Goal: Task Accomplishment & Management: Manage account settings

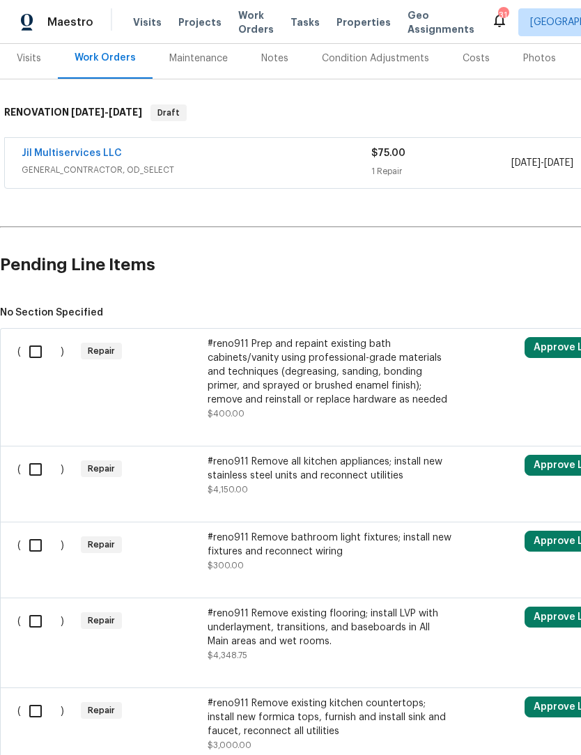
scroll to position [174, 0]
click at [42, 353] on input "checkbox" at bounding box center [41, 351] width 40 height 29
checkbox input "true"
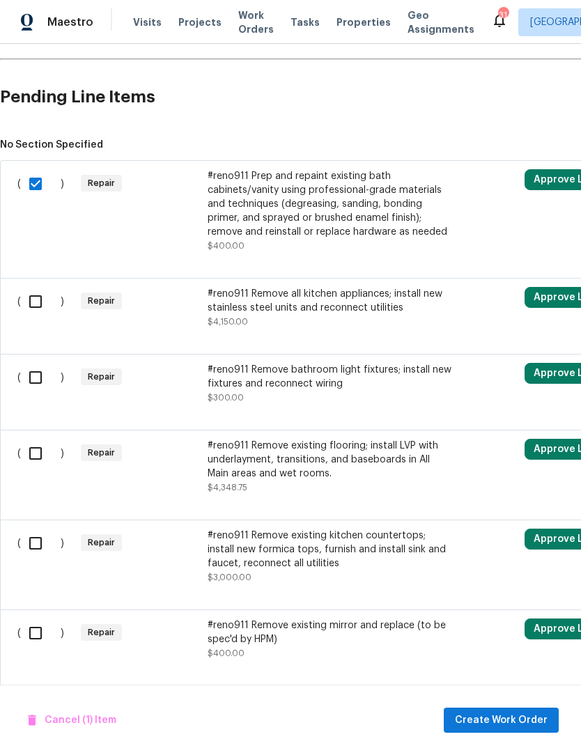
scroll to position [344, 0]
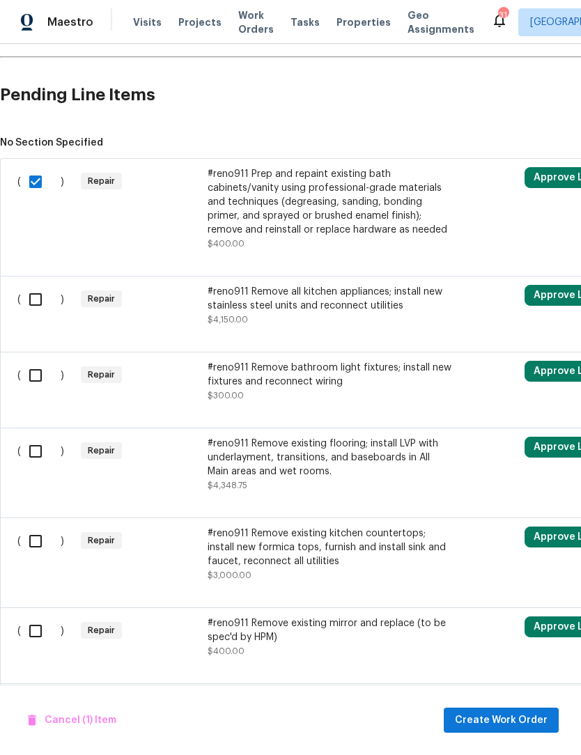
click at [43, 304] on input "checkbox" at bounding box center [41, 299] width 40 height 29
click at [36, 301] on input "checkbox" at bounding box center [41, 299] width 40 height 29
checkbox input "false"
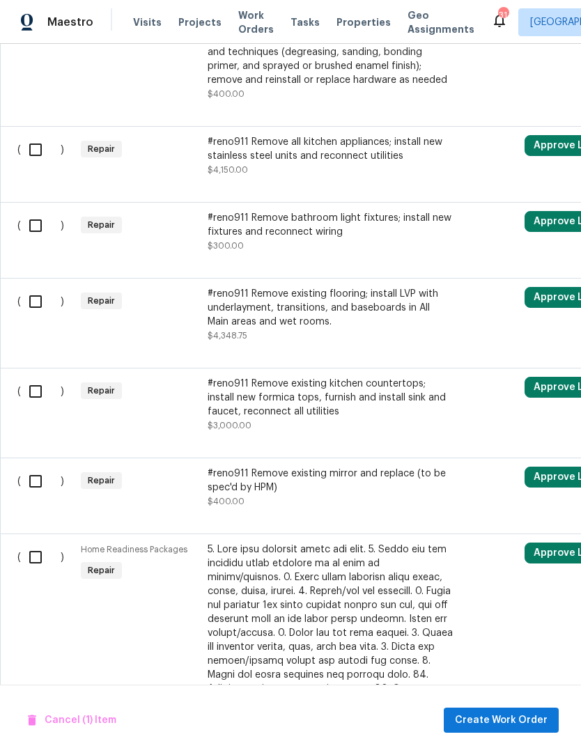
scroll to position [496, 0]
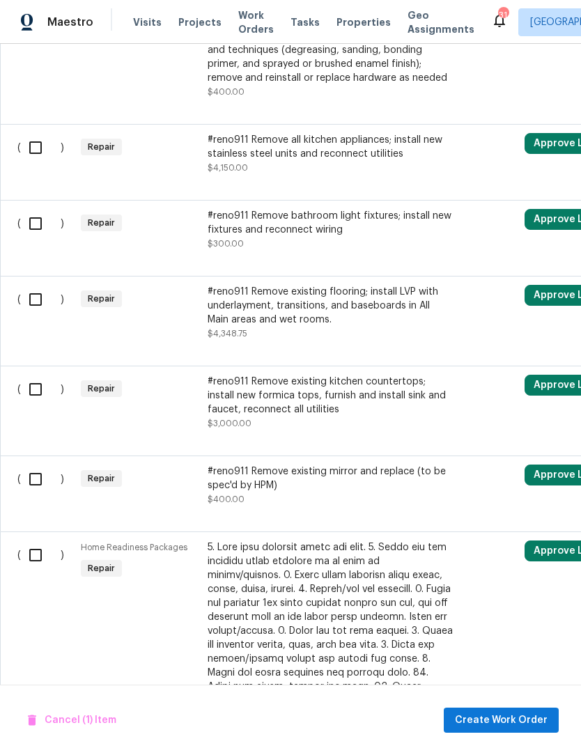
click at [33, 227] on input "checkbox" at bounding box center [41, 223] width 40 height 29
checkbox input "true"
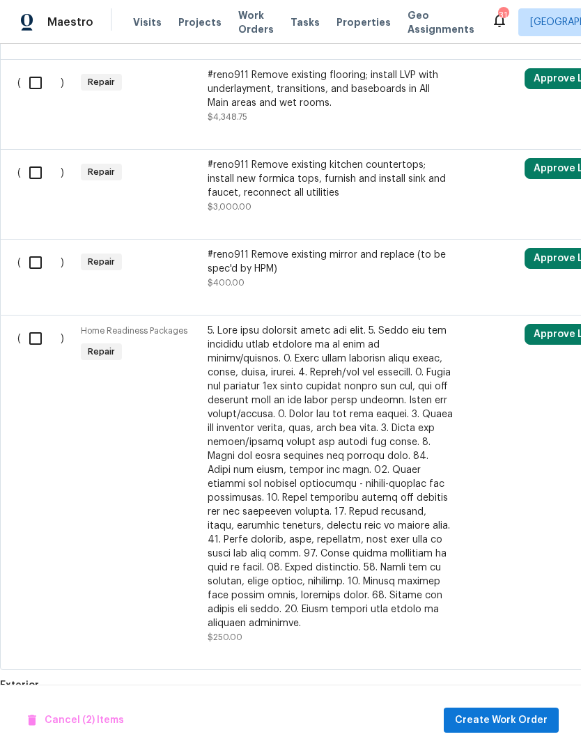
scroll to position [715, 0]
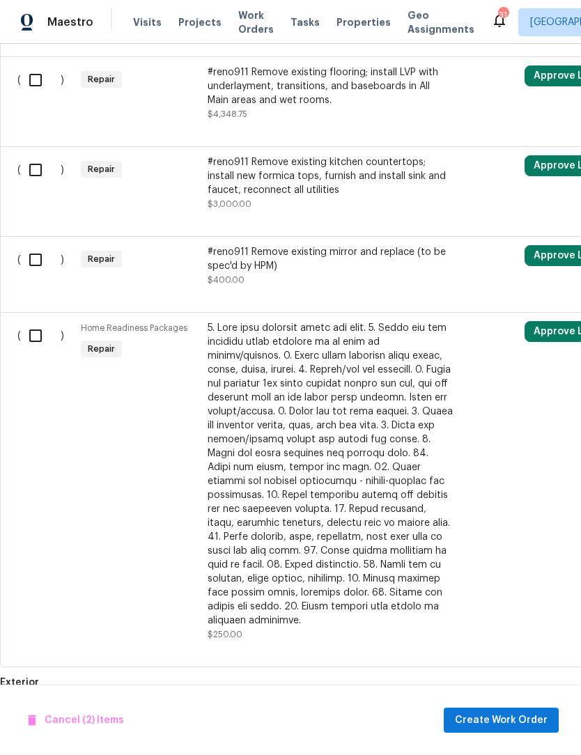
click at [40, 178] on input "checkbox" at bounding box center [41, 169] width 40 height 29
checkbox input "true"
click at [38, 266] on input "checkbox" at bounding box center [41, 259] width 40 height 29
checkbox input "true"
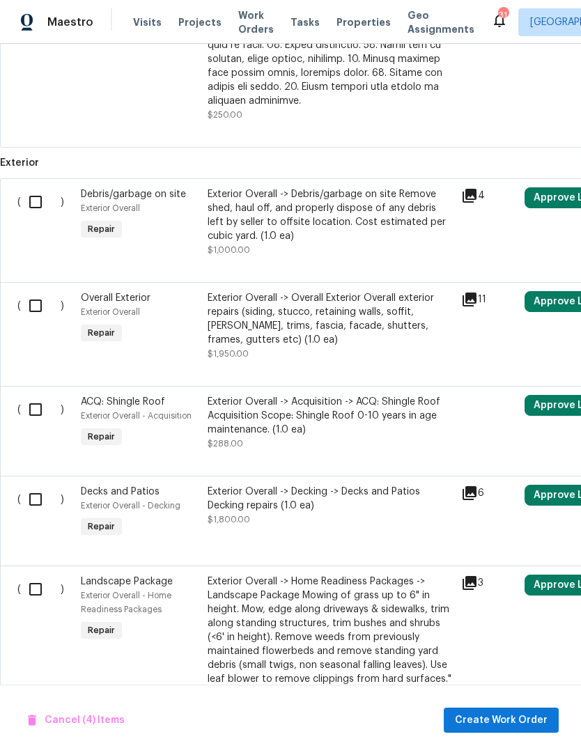
scroll to position [1236, 0]
click at [42, 192] on input "checkbox" at bounding box center [41, 201] width 40 height 29
checkbox input "true"
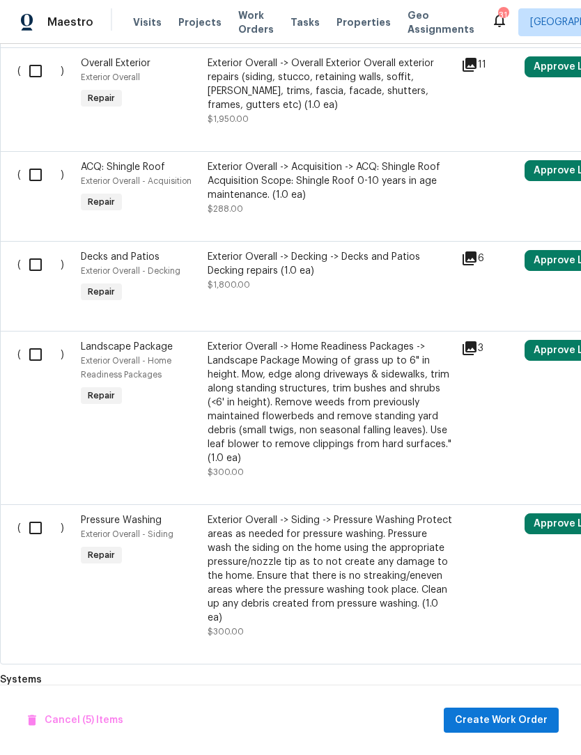
scroll to position [1471, 0]
click at [43, 255] on input "checkbox" at bounding box center [41, 264] width 40 height 29
checkbox input "true"
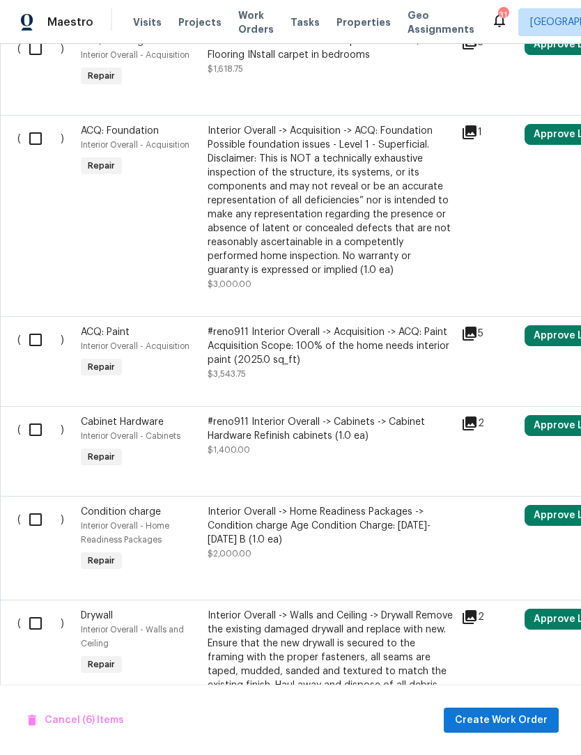
scroll to position [2366, 0]
click at [36, 328] on input "checkbox" at bounding box center [41, 339] width 40 height 29
checkbox input "true"
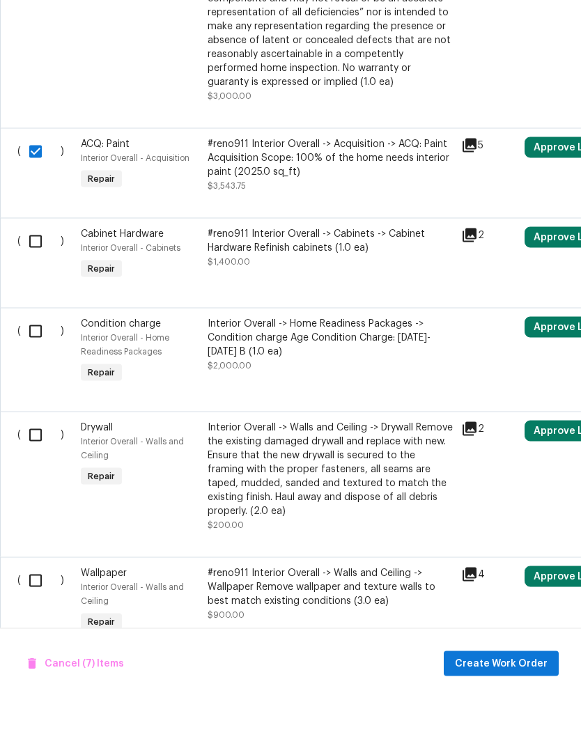
scroll to position [0, 0]
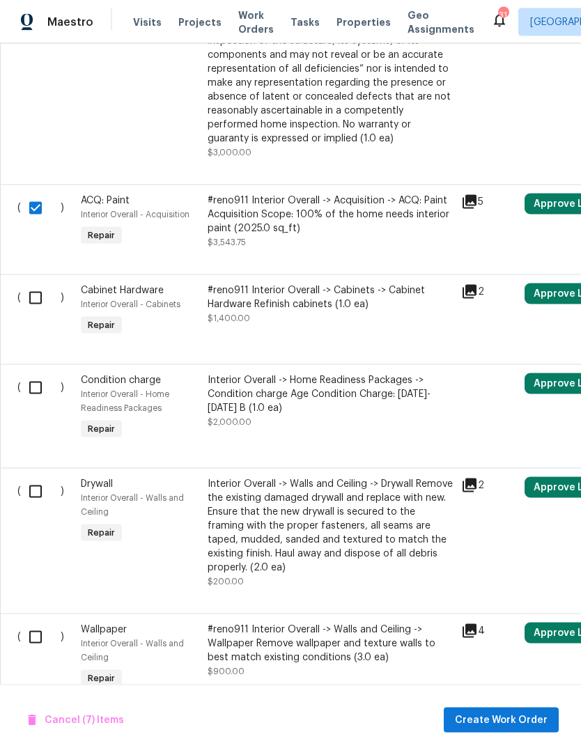
click at [34, 477] on input "checkbox" at bounding box center [41, 491] width 40 height 29
checkbox input "true"
click at [35, 628] on input "checkbox" at bounding box center [41, 637] width 40 height 29
checkbox input "true"
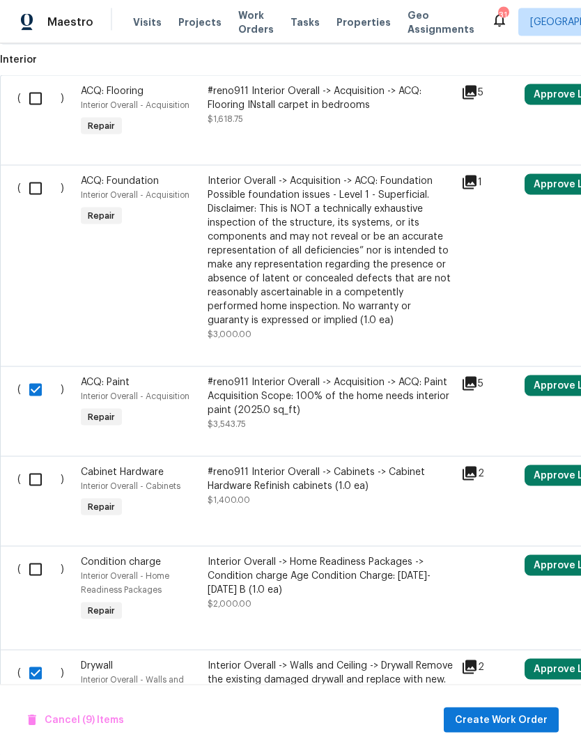
scroll to position [2312, -1]
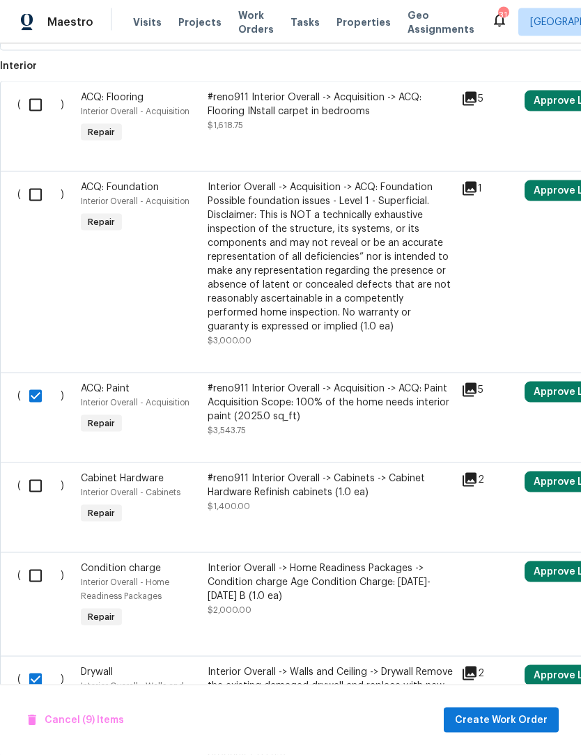
click at [32, 473] on input "checkbox" at bounding box center [41, 486] width 40 height 29
checkbox input "true"
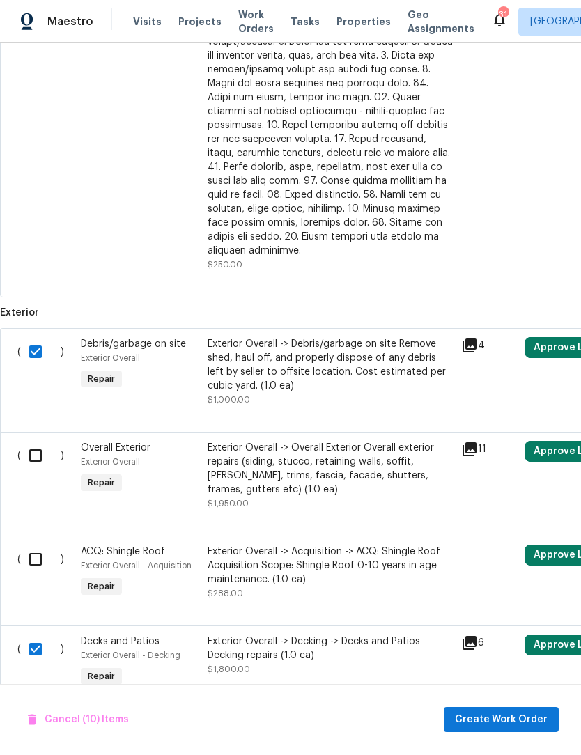
scroll to position [1084, 0]
click at [31, 444] on input "checkbox" at bounding box center [41, 456] width 40 height 29
checkbox input "true"
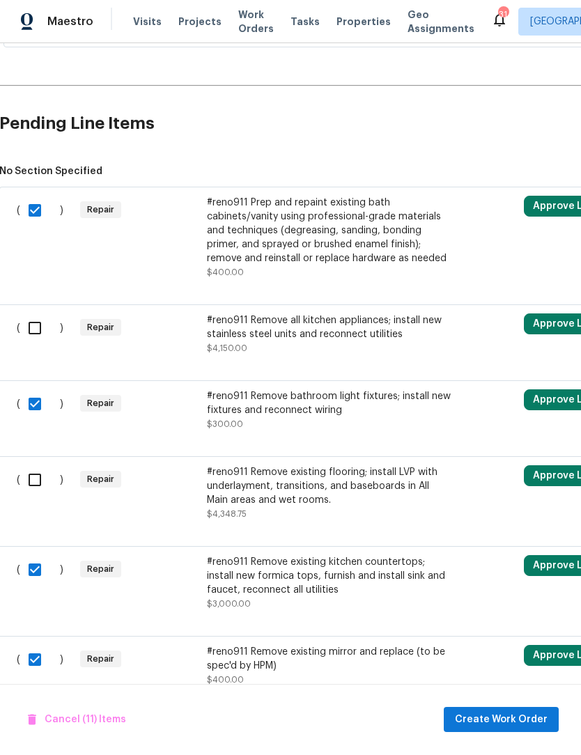
scroll to position [270, 0]
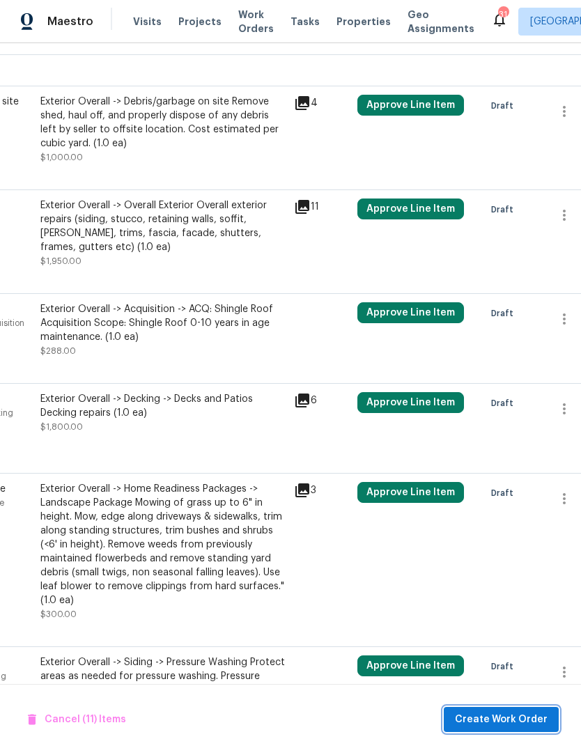
click at [514, 730] on span "Create Work Order" at bounding box center [501, 720] width 93 height 17
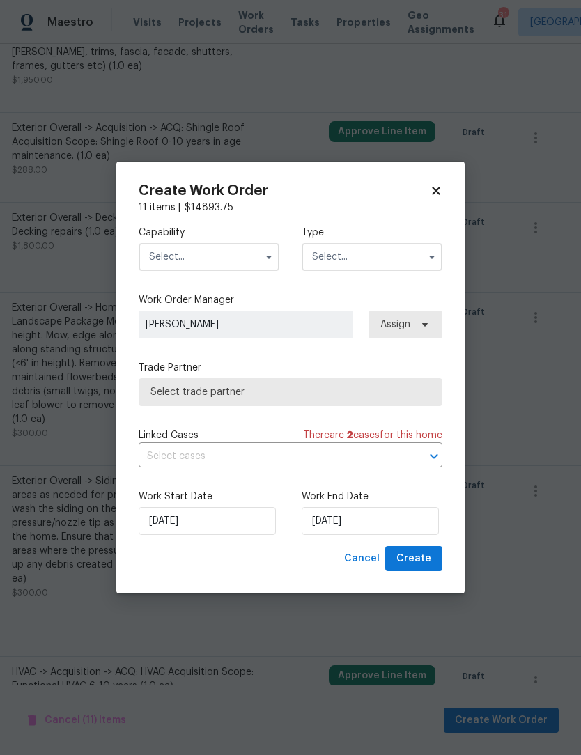
click at [223, 271] on input "text" at bounding box center [209, 257] width 141 height 28
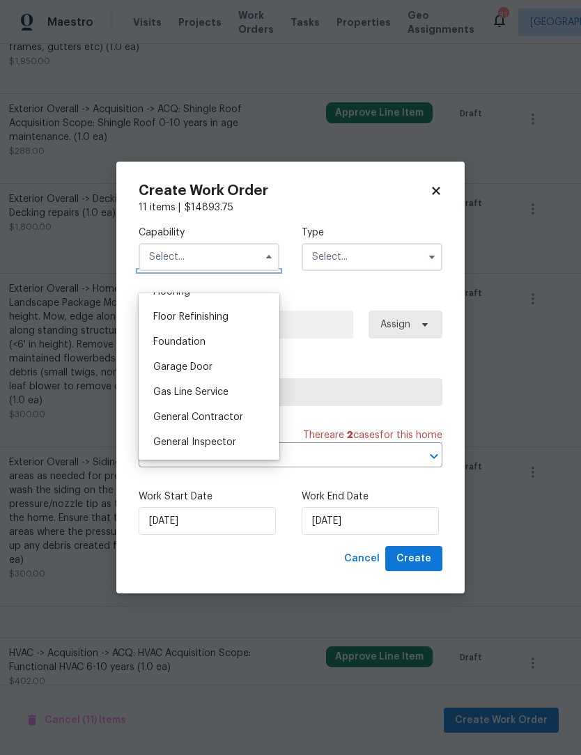
scroll to position [576, 0]
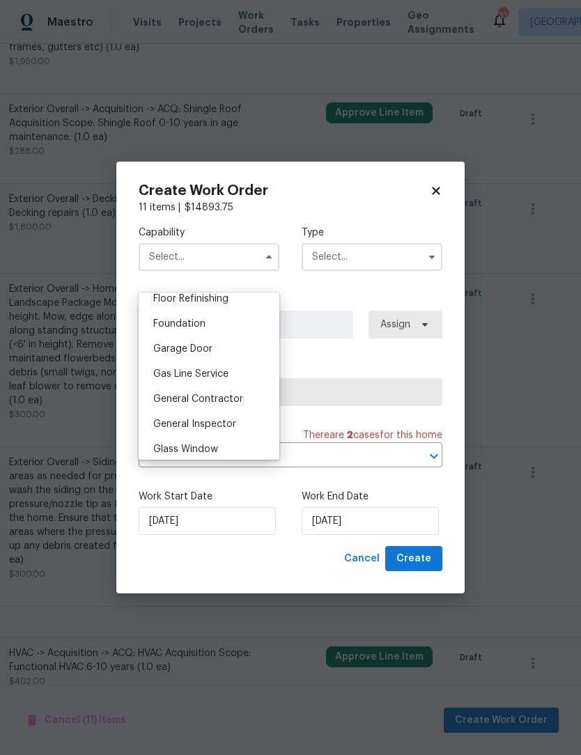
click at [223, 401] on span "General Contractor" at bounding box center [198, 399] width 90 height 10
type input "General Contractor"
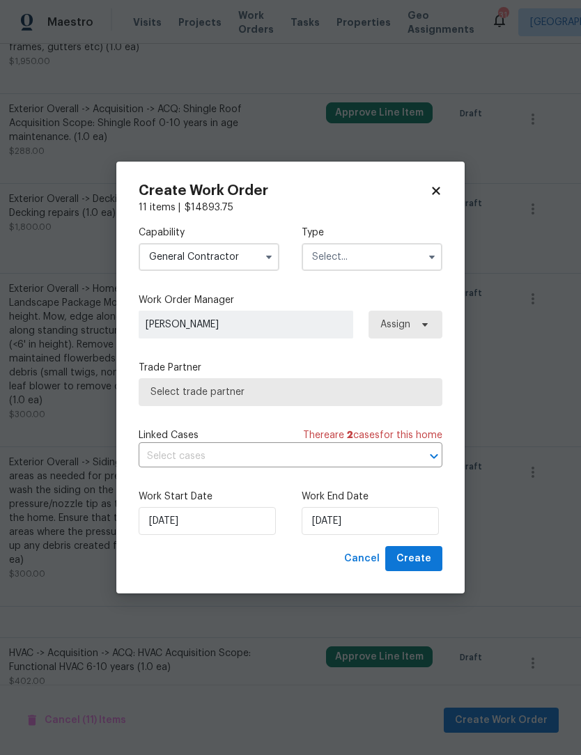
click at [374, 267] on input "text" at bounding box center [372, 257] width 141 height 28
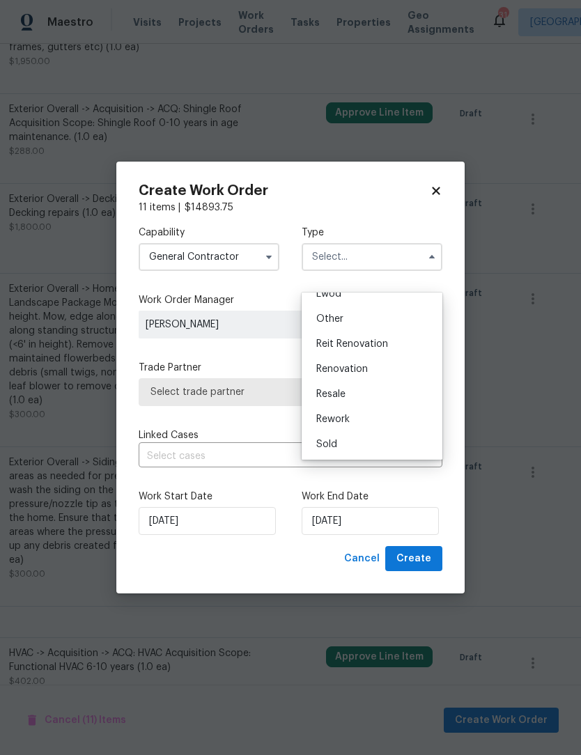
scroll to position [164, 0]
click at [355, 370] on span "Renovation" at bounding box center [342, 370] width 52 height 10
type input "Renovation"
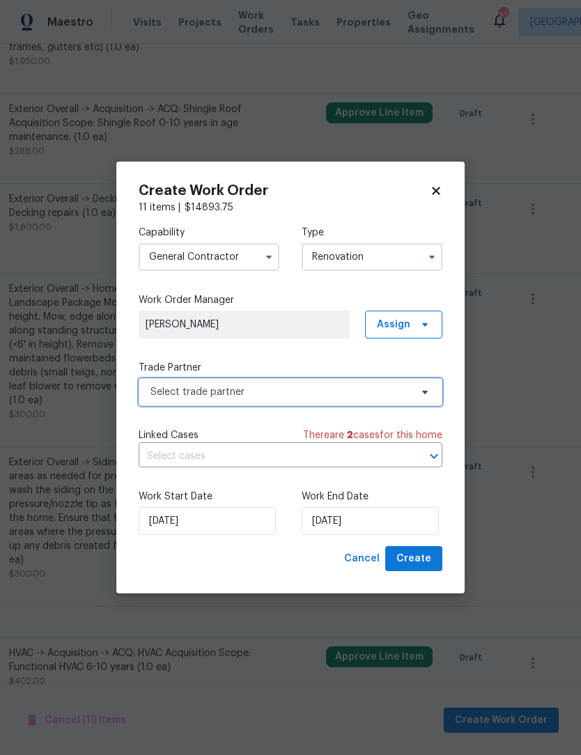
click at [246, 399] on span "Select trade partner" at bounding box center [281, 392] width 260 height 14
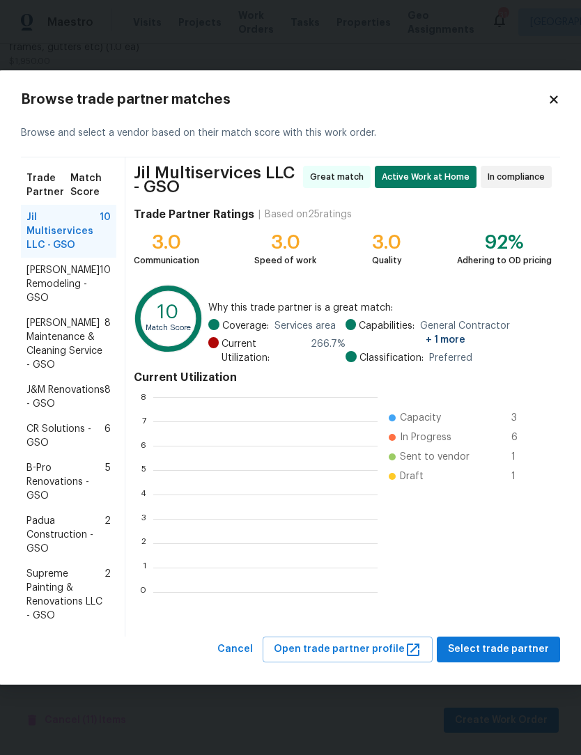
scroll to position [1, 1]
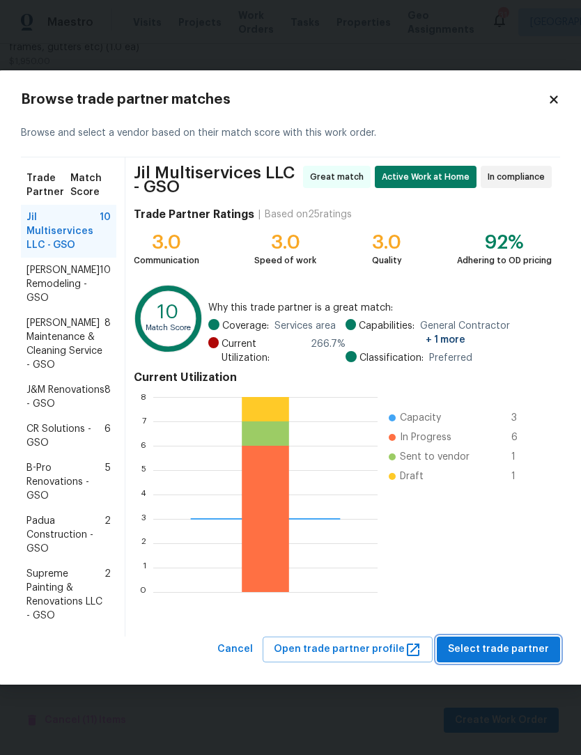
click at [494, 659] on span "Select trade partner" at bounding box center [498, 649] width 101 height 17
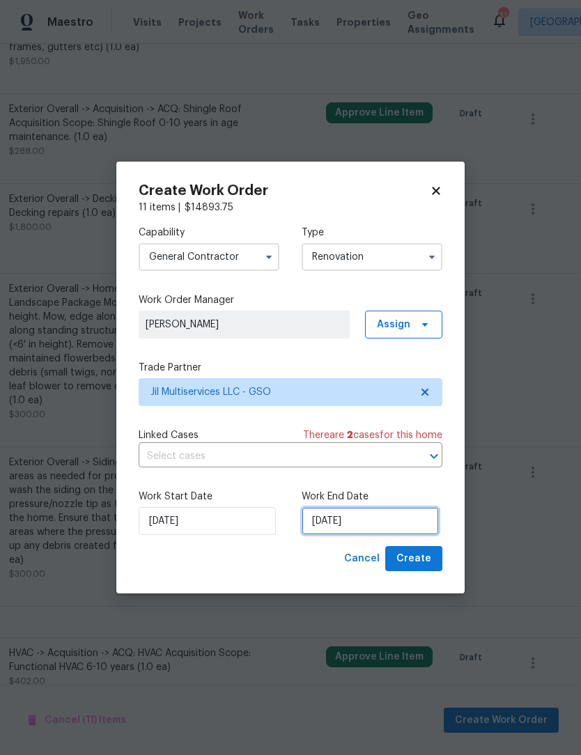
click at [374, 535] on input "[DATE]" at bounding box center [370, 521] width 137 height 28
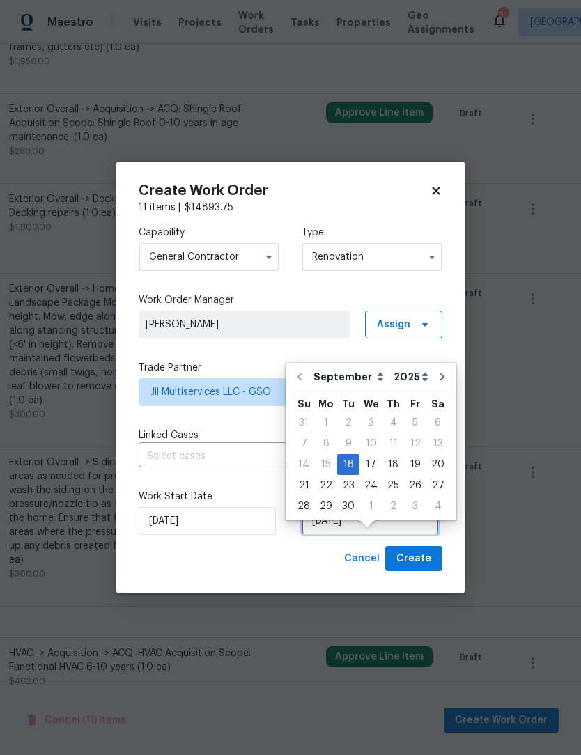
scroll to position [47, 0]
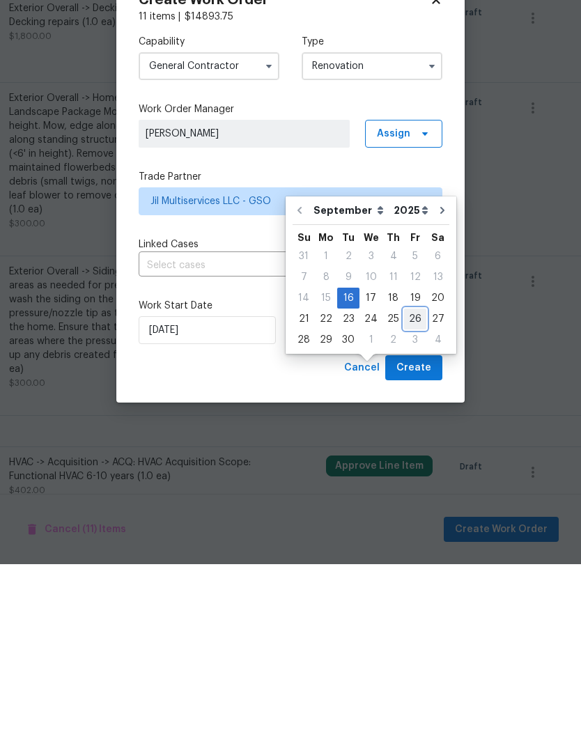
click at [414, 500] on div "26" at bounding box center [415, 510] width 22 height 20
type input "[DATE]"
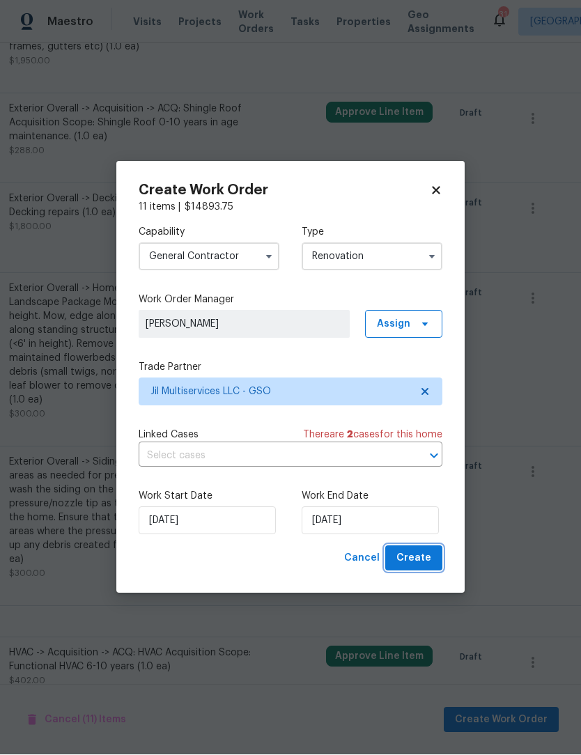
click at [420, 568] on span "Create" at bounding box center [414, 559] width 35 height 17
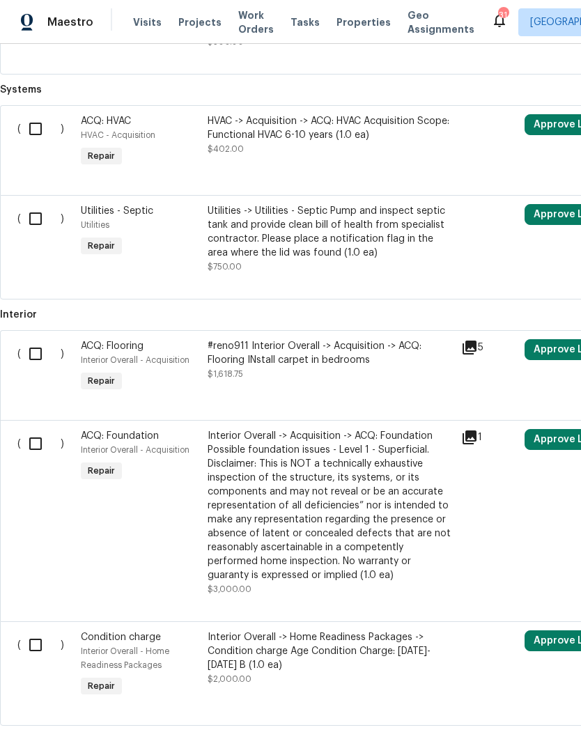
scroll to position [1453, 0]
click at [41, 631] on input "checkbox" at bounding box center [41, 645] width 40 height 29
checkbox input "true"
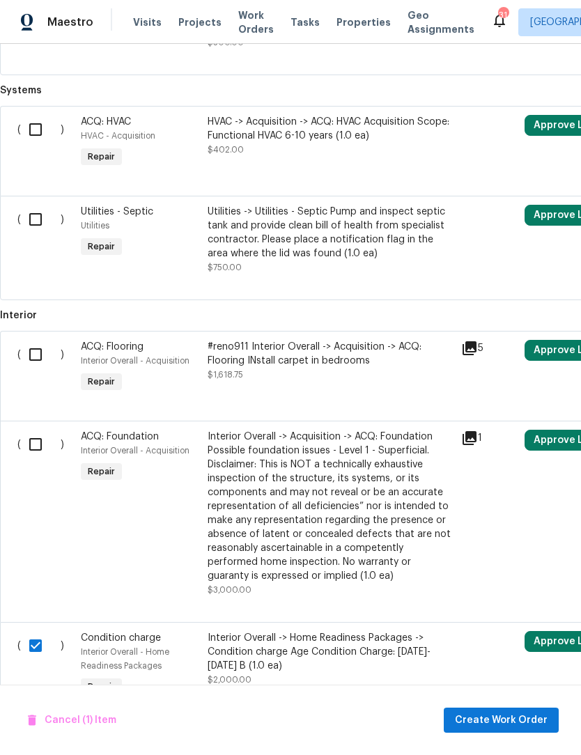
click at [36, 430] on input "checkbox" at bounding box center [41, 444] width 40 height 29
checkbox input "true"
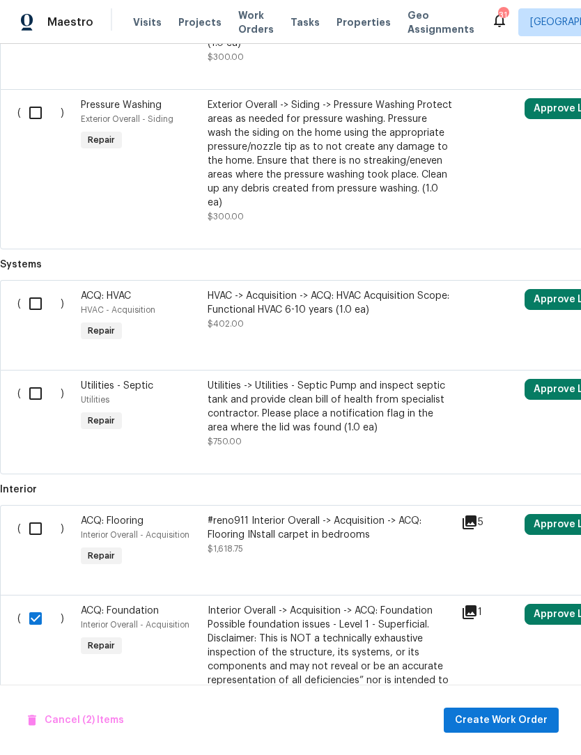
scroll to position [1278, 0]
click at [42, 380] on input "checkbox" at bounding box center [41, 394] width 40 height 29
checkbox input "true"
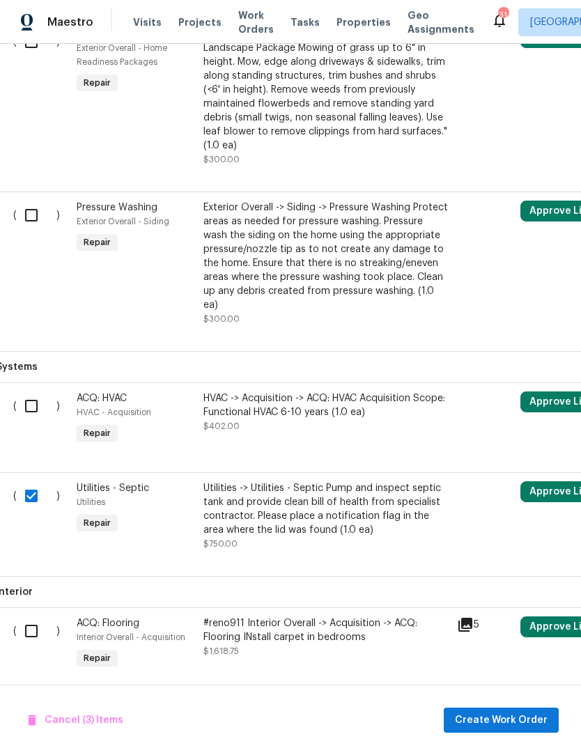
scroll to position [1176, 5]
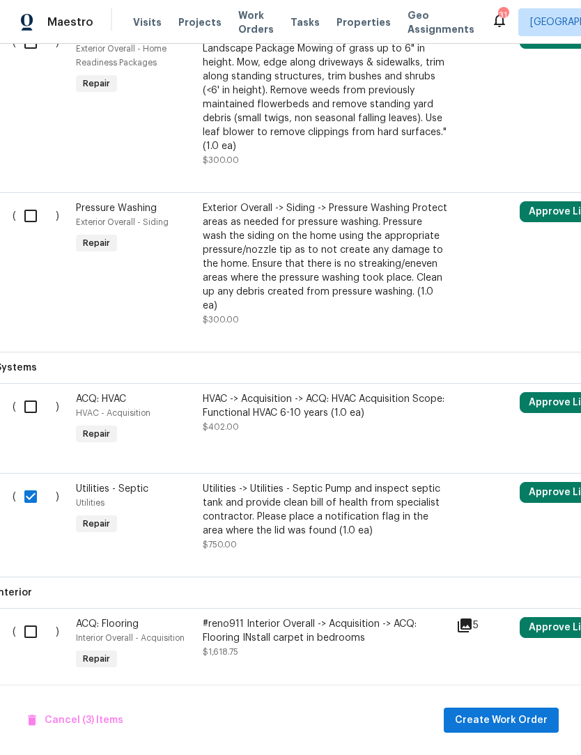
click at [26, 392] on input "checkbox" at bounding box center [36, 406] width 40 height 29
checkbox input "true"
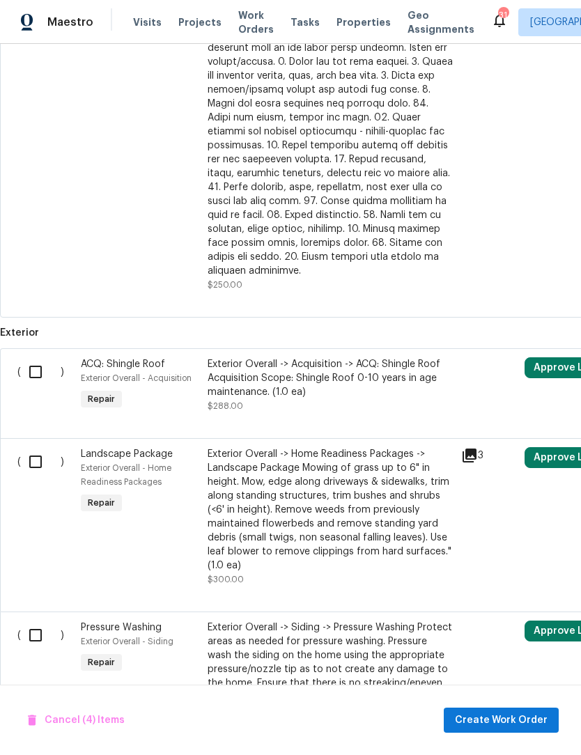
scroll to position [750, -1]
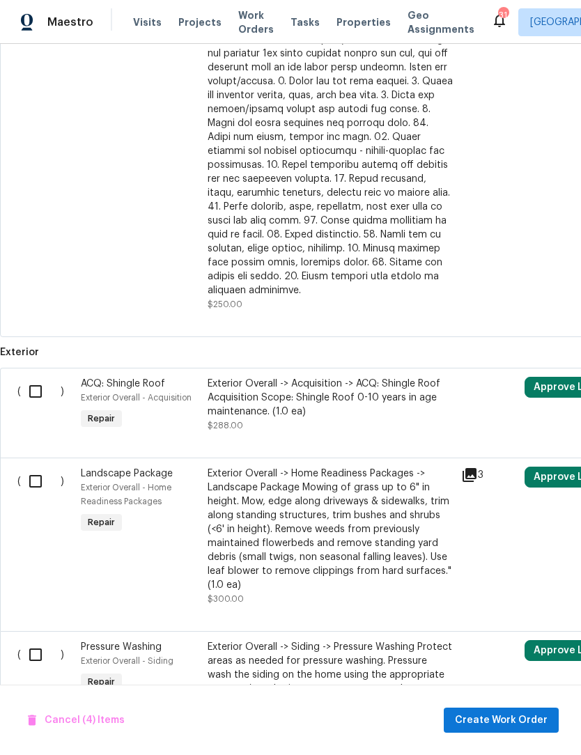
click at [40, 380] on input "checkbox" at bounding box center [41, 391] width 40 height 29
checkbox input "true"
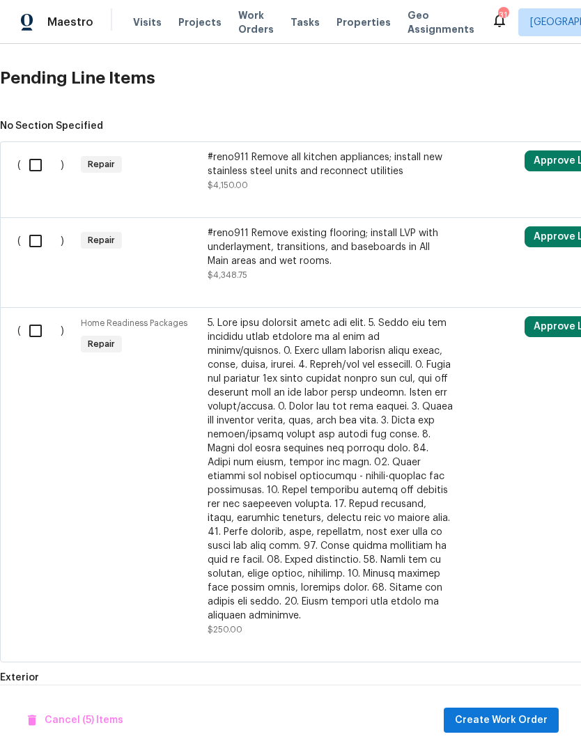
scroll to position [404, 0]
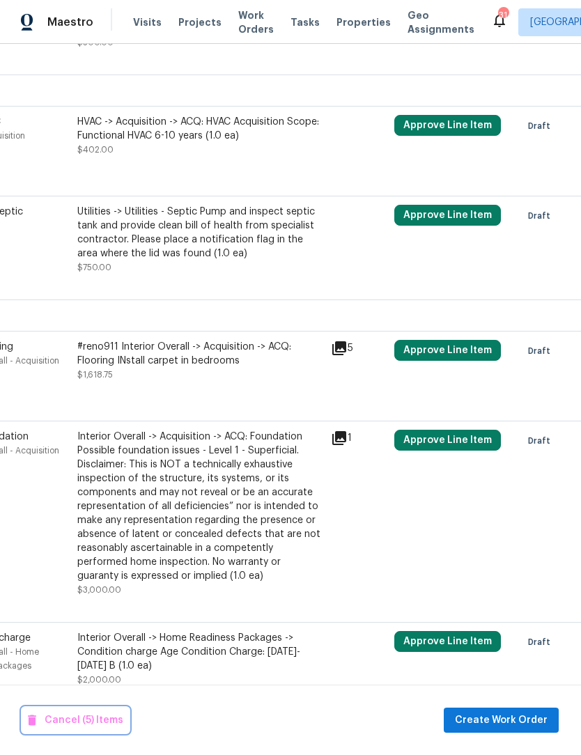
click at [95, 730] on span "Cancel (5) Items" at bounding box center [75, 720] width 95 height 17
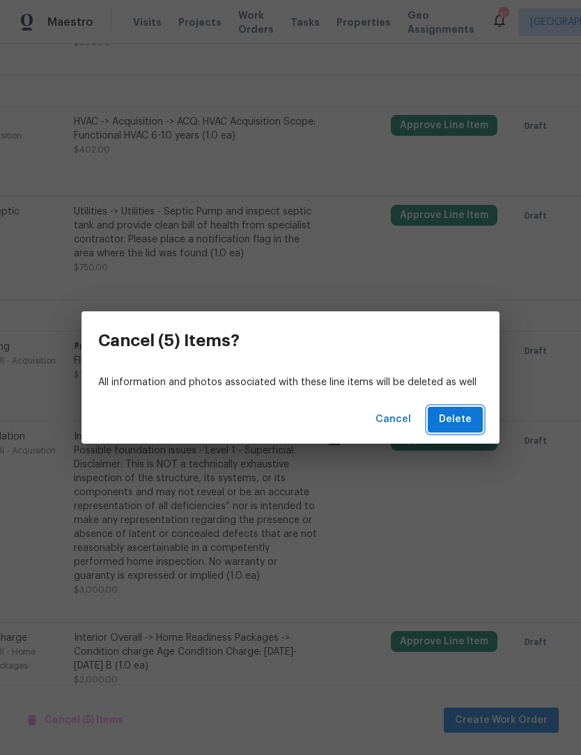
click at [463, 429] on span "Delete" at bounding box center [455, 419] width 33 height 17
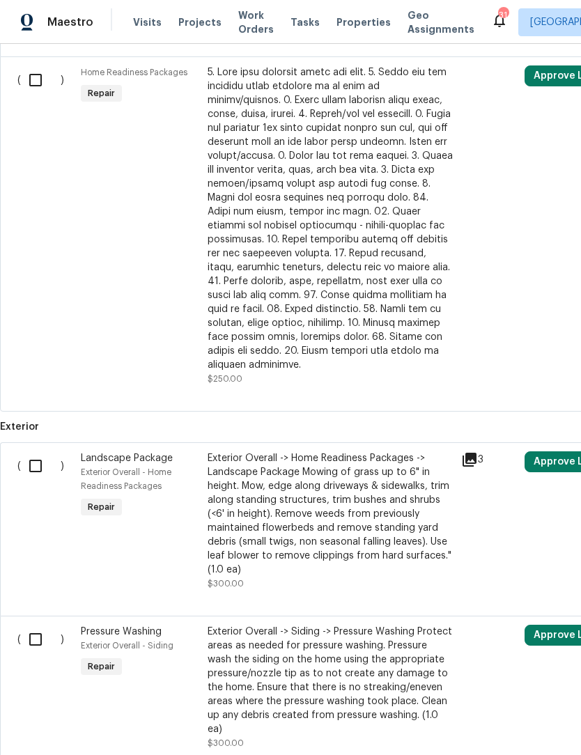
scroll to position [661, 0]
click at [37, 632] on input "checkbox" at bounding box center [41, 640] width 40 height 29
checkbox input "true"
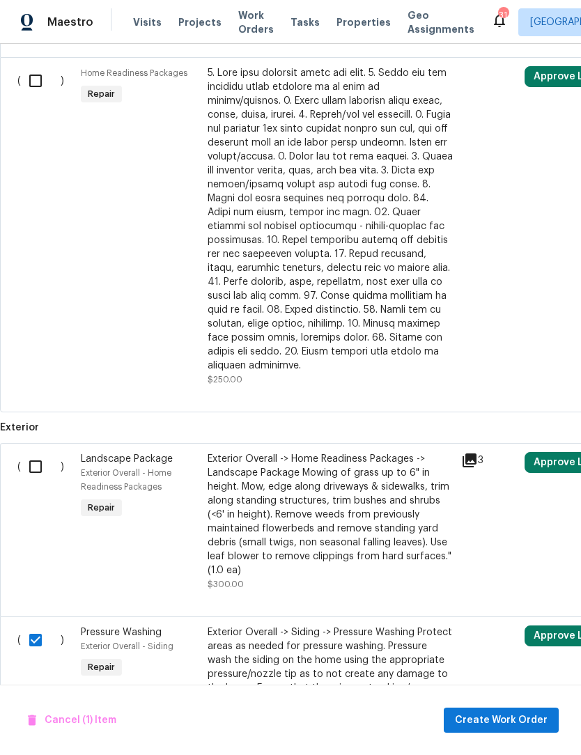
click at [53, 459] on input "checkbox" at bounding box center [41, 466] width 40 height 29
checkbox input "true"
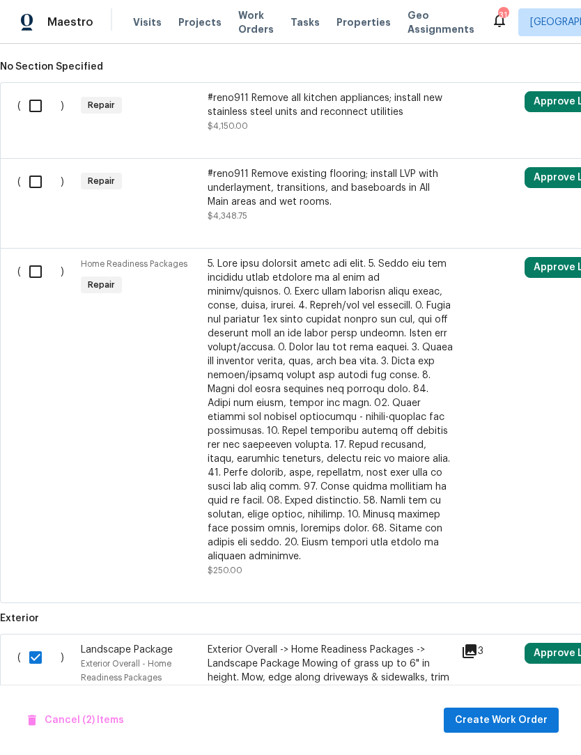
scroll to position [466, -1]
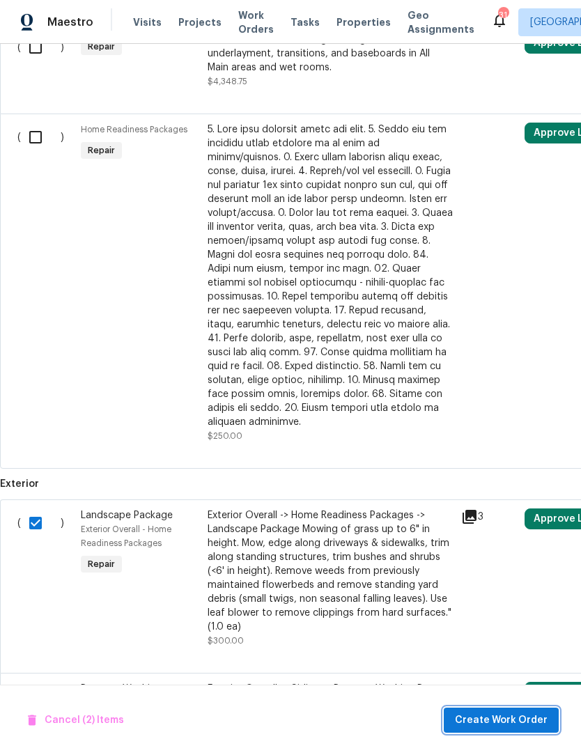
click at [492, 730] on span "Create Work Order" at bounding box center [501, 720] width 93 height 17
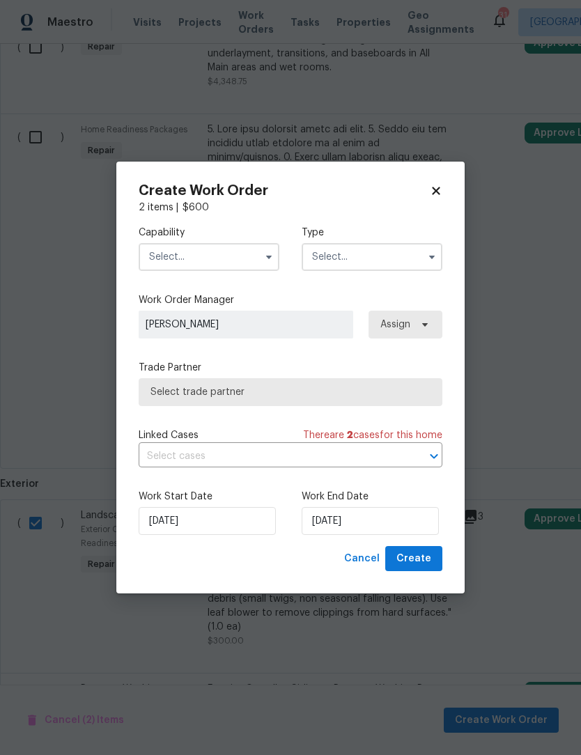
click at [210, 271] on input "text" at bounding box center [209, 257] width 141 height 28
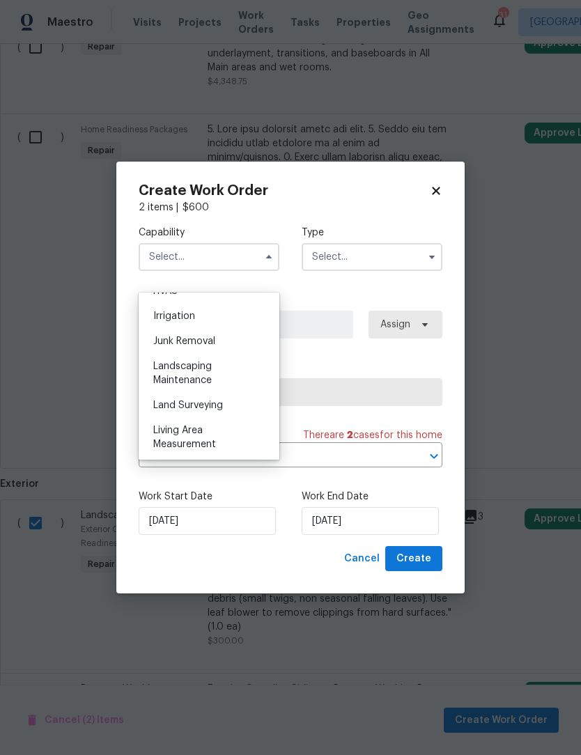
scroll to position [859, 0]
click at [201, 376] on span "Landscaping Maintenance" at bounding box center [182, 374] width 59 height 24
type input "Landscaping Maintenance"
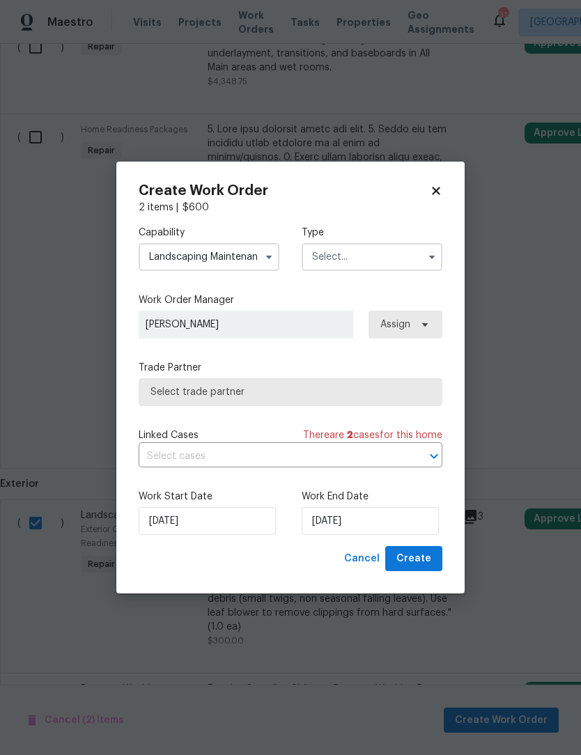
click at [376, 271] on input "text" at bounding box center [372, 257] width 141 height 28
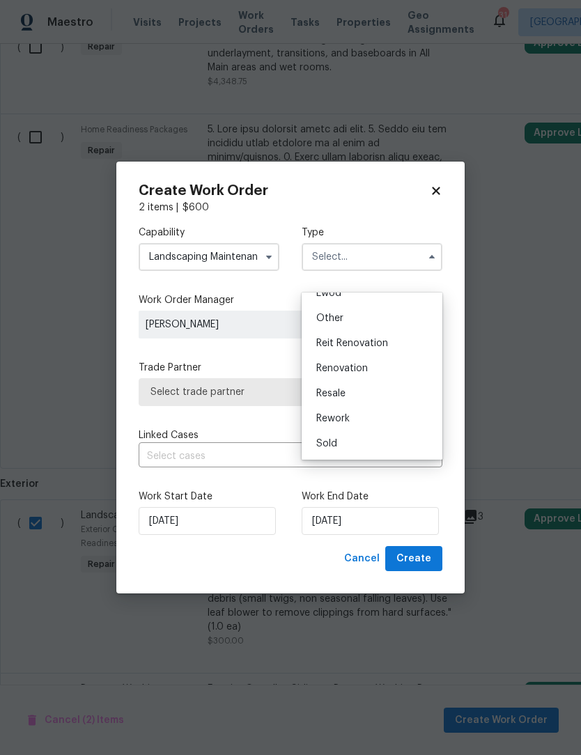
scroll to position [166, 0]
click at [358, 367] on span "Renovation" at bounding box center [342, 369] width 52 height 10
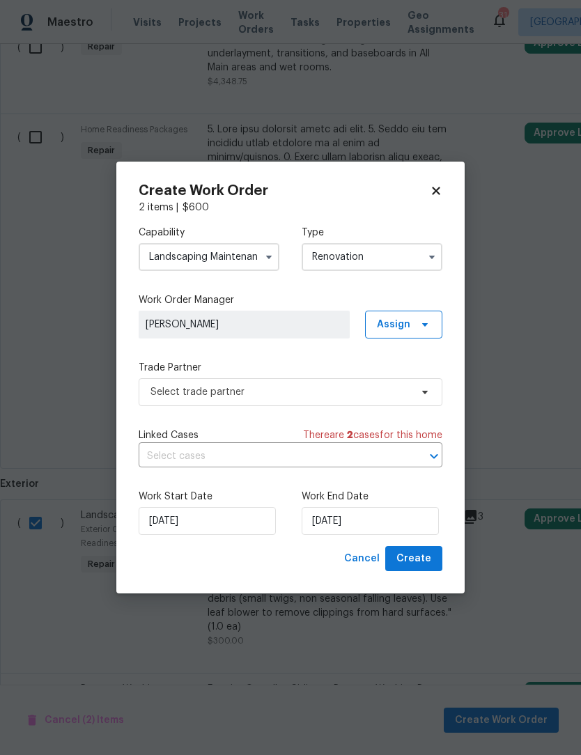
type input "Renovation"
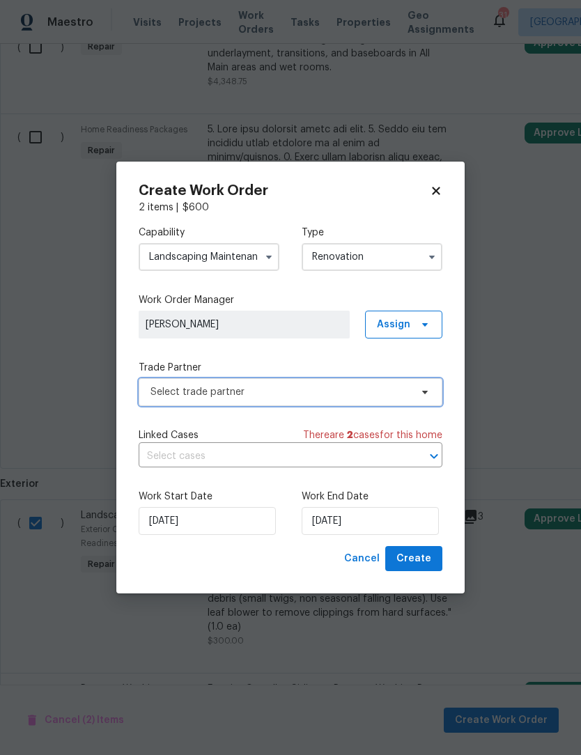
click at [240, 399] on span "Select trade partner" at bounding box center [281, 392] width 260 height 14
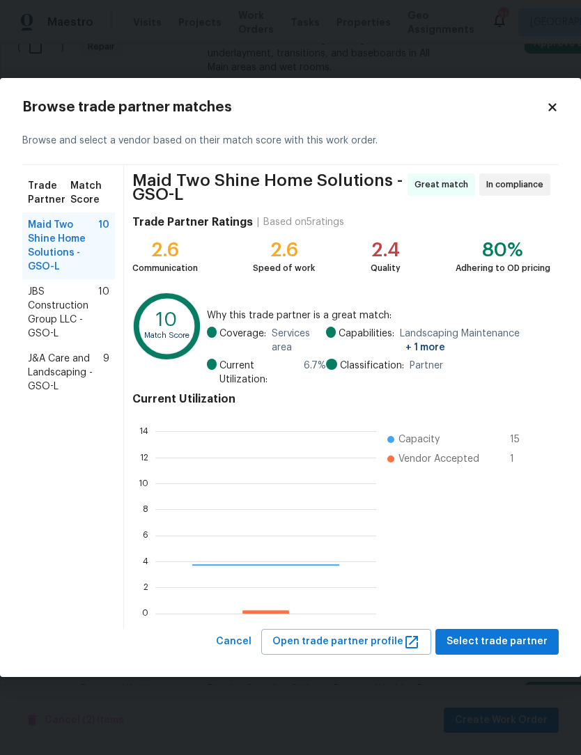
scroll to position [1, 1]
click at [79, 392] on span "J&A Care and Landscaping - GSO-L" at bounding box center [65, 373] width 75 height 42
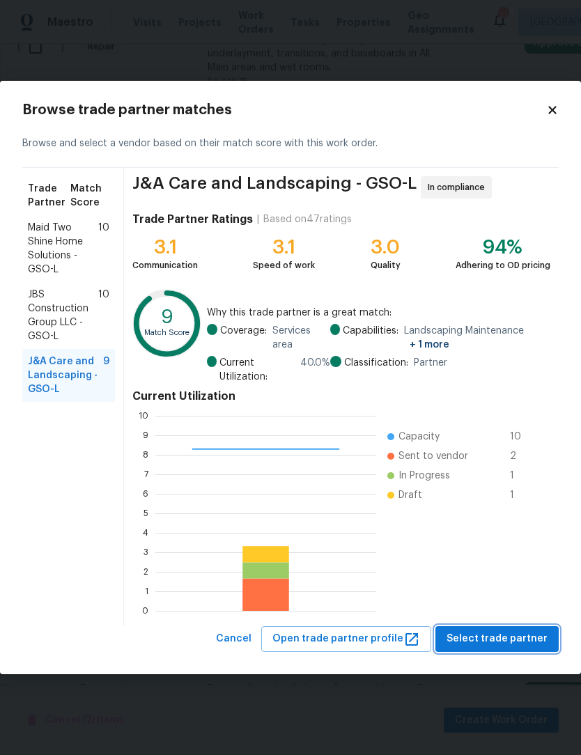
click at [500, 648] on span "Select trade partner" at bounding box center [497, 639] width 101 height 17
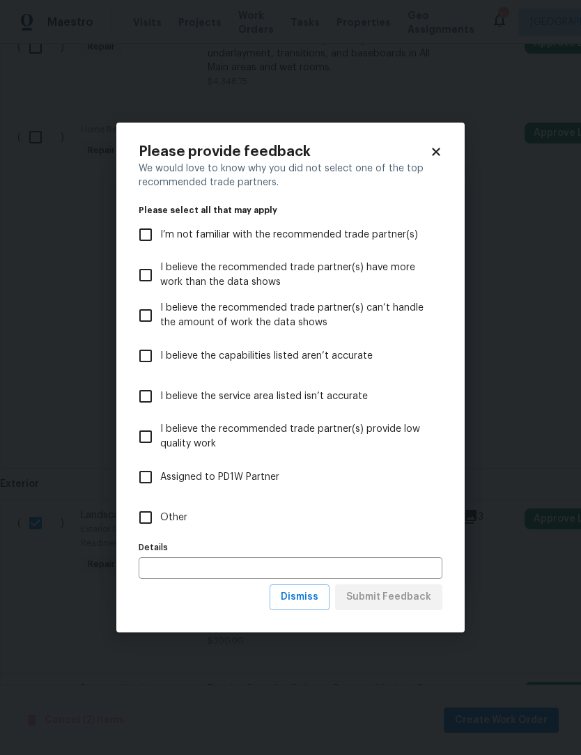
click at [146, 532] on input "Other" at bounding box center [145, 517] width 29 height 29
checkbox input "true"
click at [424, 606] on span "Submit Feedback" at bounding box center [388, 597] width 85 height 17
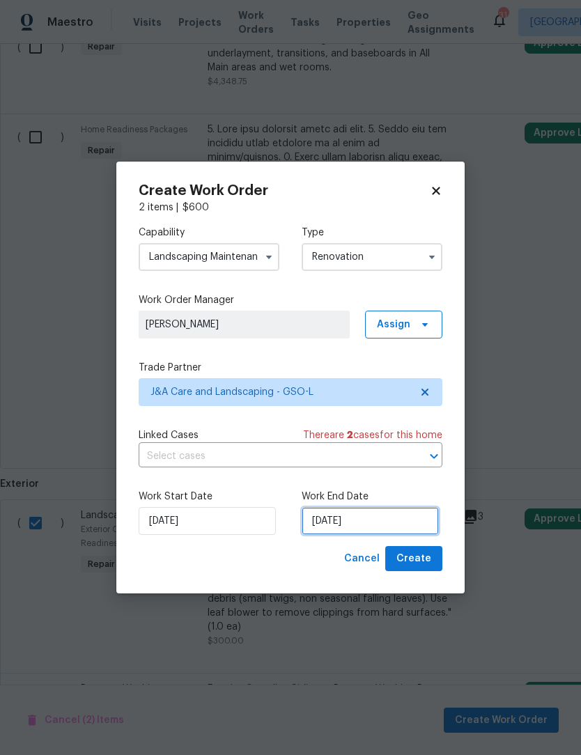
click at [382, 535] on input "[DATE]" at bounding box center [370, 521] width 137 height 28
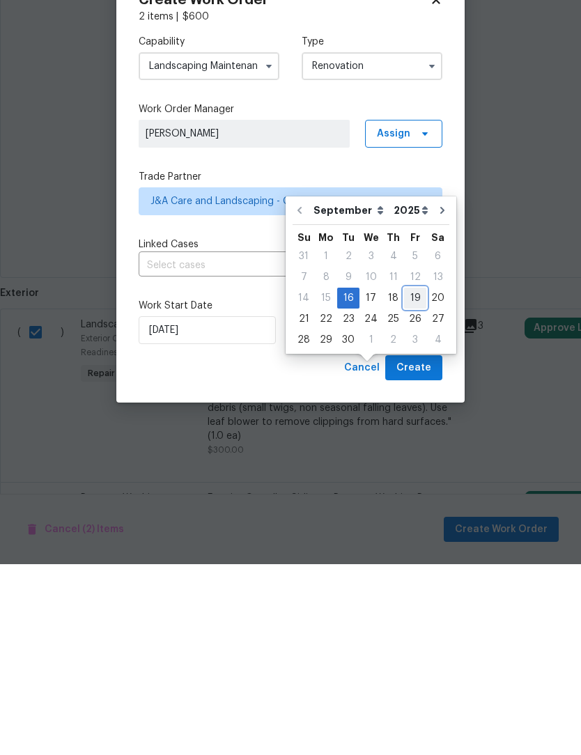
click at [414, 479] on div "19" at bounding box center [415, 489] width 22 height 20
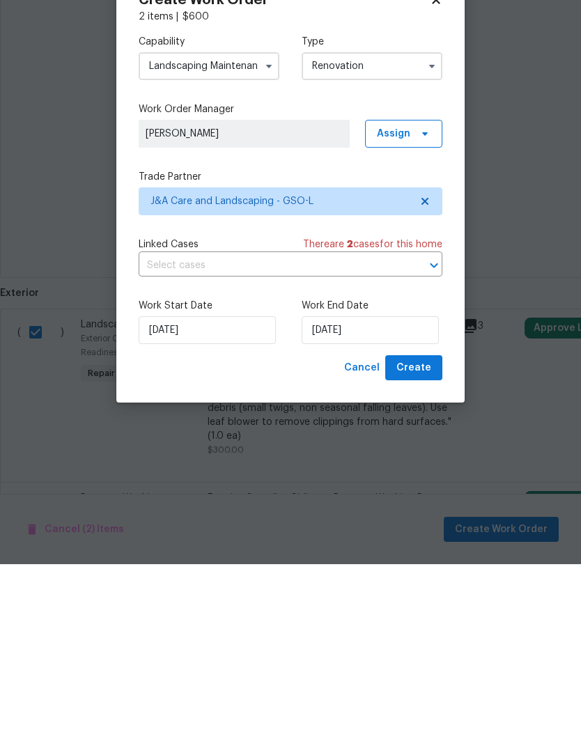
scroll to position [0, 0]
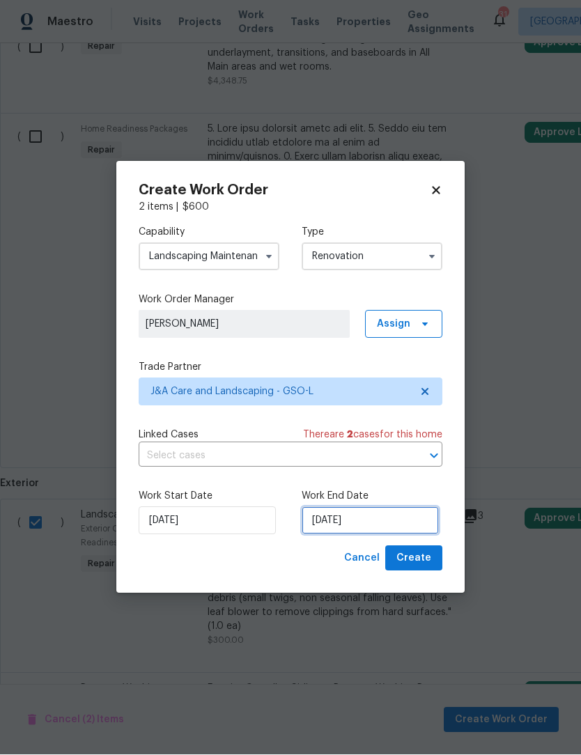
click at [377, 535] on input "[DATE]" at bounding box center [370, 521] width 137 height 28
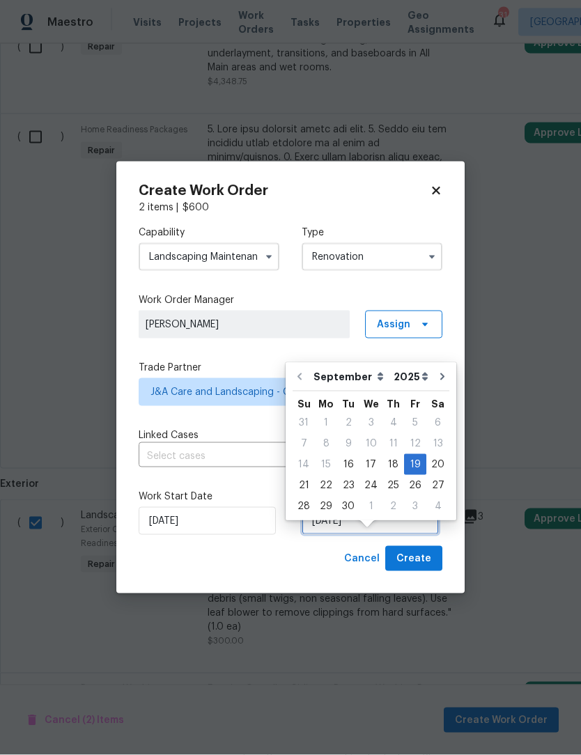
scroll to position [47, 0]
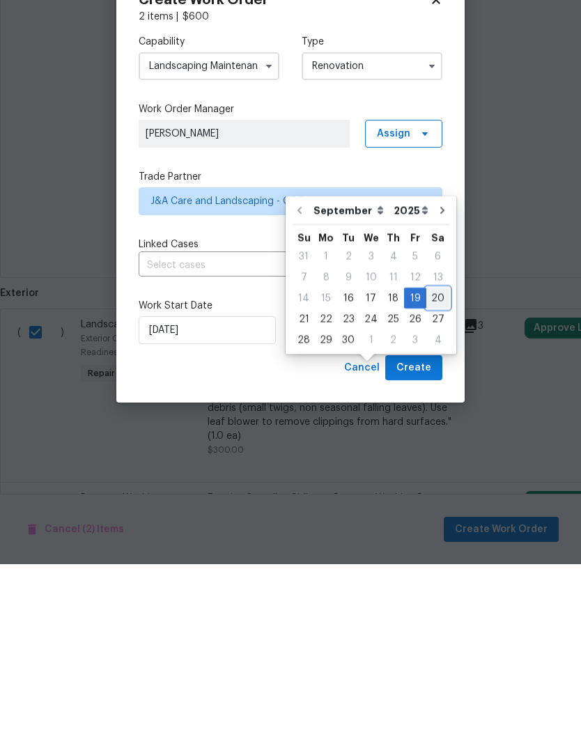
click at [435, 479] on div "20" at bounding box center [438, 489] width 23 height 20
type input "[DATE]"
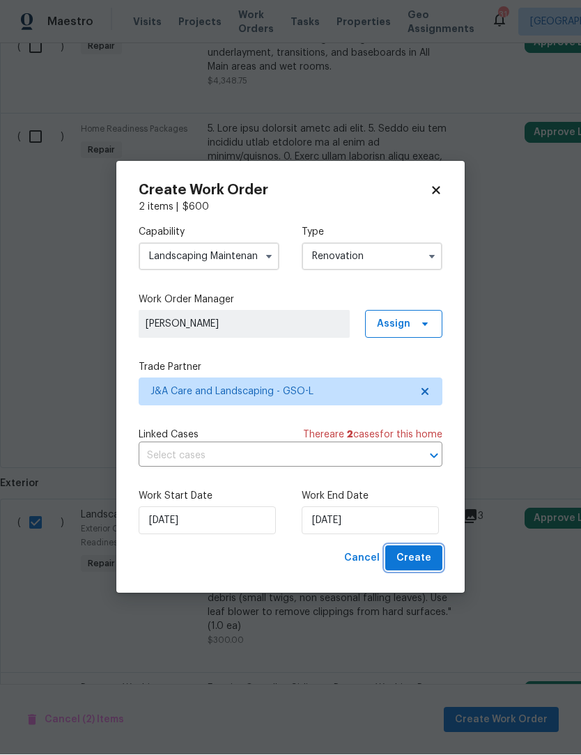
click at [427, 568] on span "Create" at bounding box center [414, 559] width 35 height 17
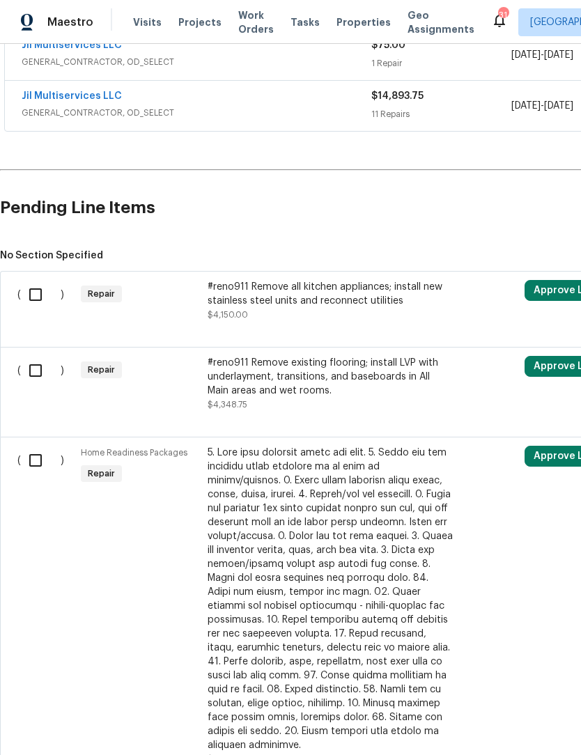
scroll to position [339, 0]
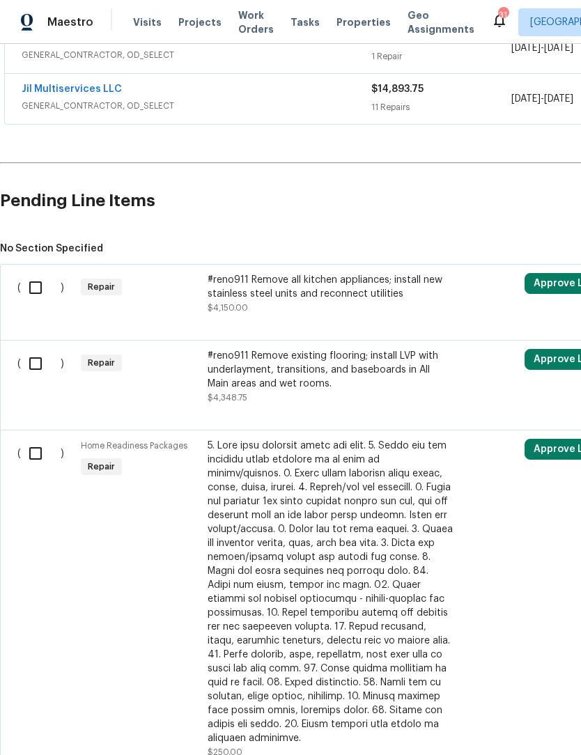
click at [33, 461] on input "checkbox" at bounding box center [41, 453] width 40 height 29
checkbox input "true"
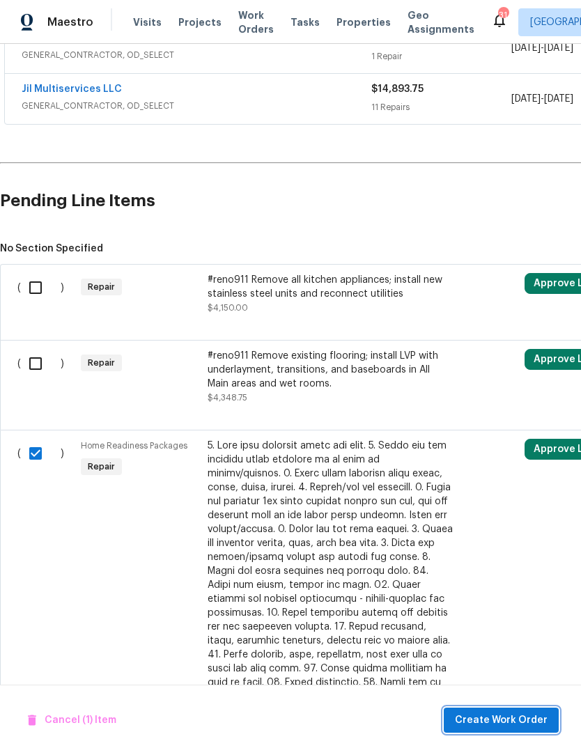
click at [505, 730] on span "Create Work Order" at bounding box center [501, 720] width 93 height 17
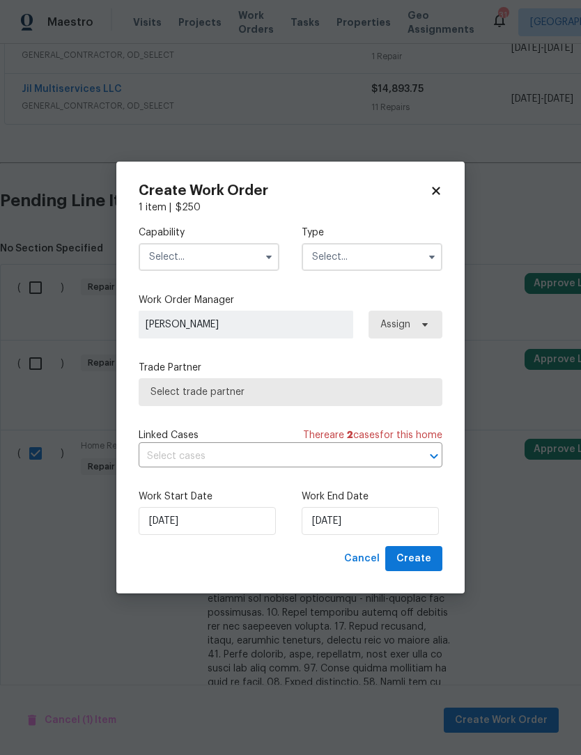
click at [236, 271] on input "text" at bounding box center [209, 257] width 141 height 28
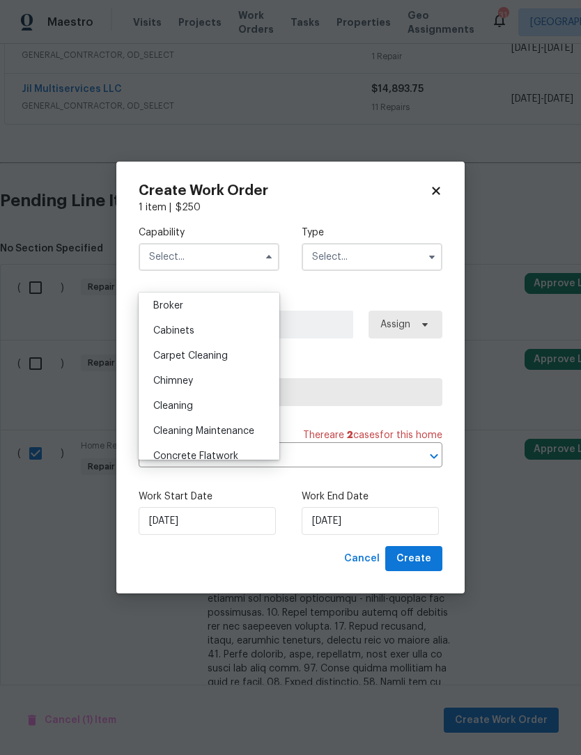
scroll to position [105, 0]
click at [191, 410] on div "Cleaning" at bounding box center [209, 404] width 134 height 25
type input "Cleaning"
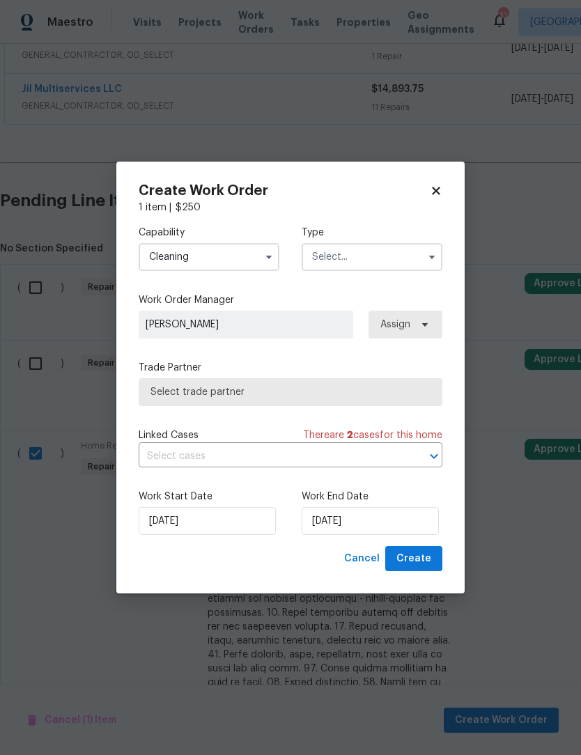
click at [358, 271] on input "text" at bounding box center [372, 257] width 141 height 28
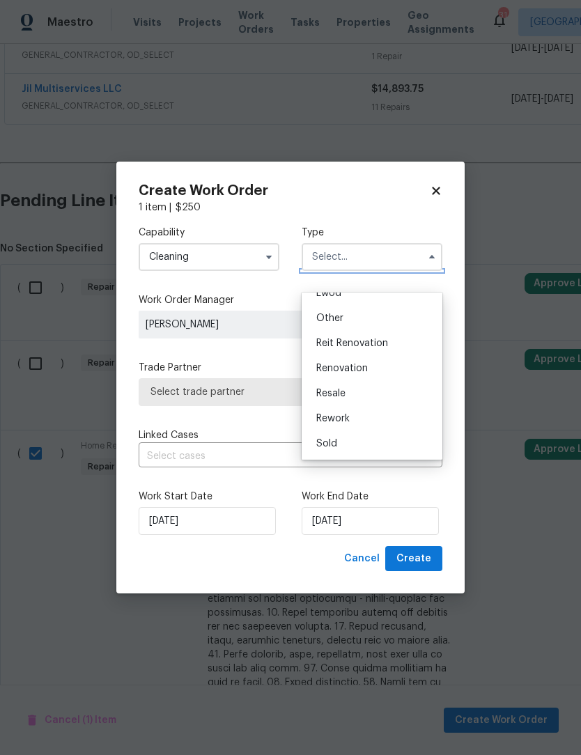
scroll to position [165, 0]
click at [358, 369] on span "Renovation" at bounding box center [342, 369] width 52 height 10
type input "Renovation"
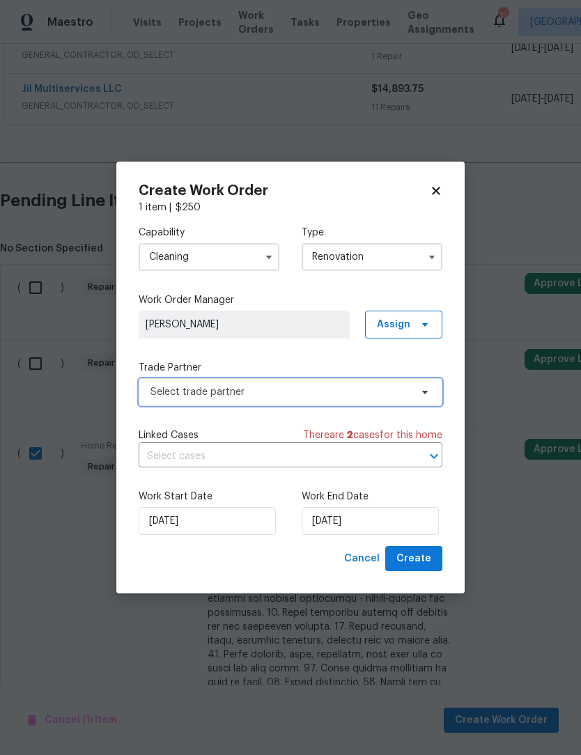
click at [245, 399] on span "Select trade partner" at bounding box center [281, 392] width 260 height 14
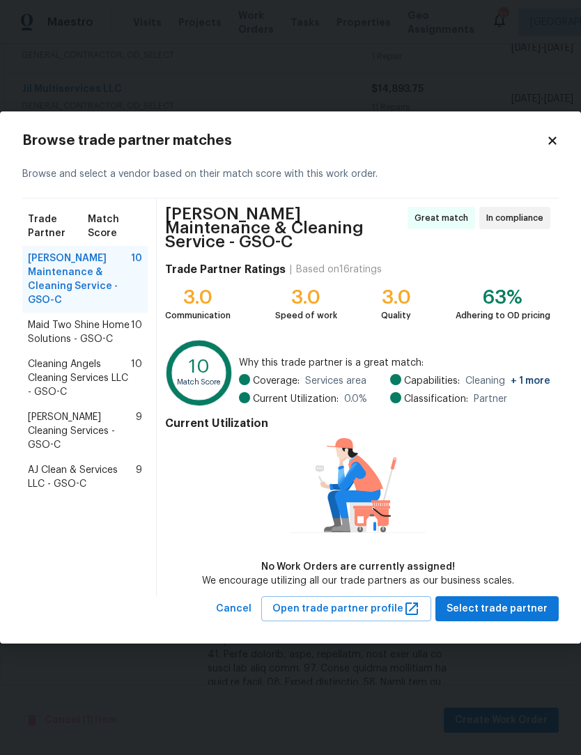
click at [95, 346] on span "Maid Two Shine Home Solutions - GSO-C" at bounding box center [79, 332] width 103 height 28
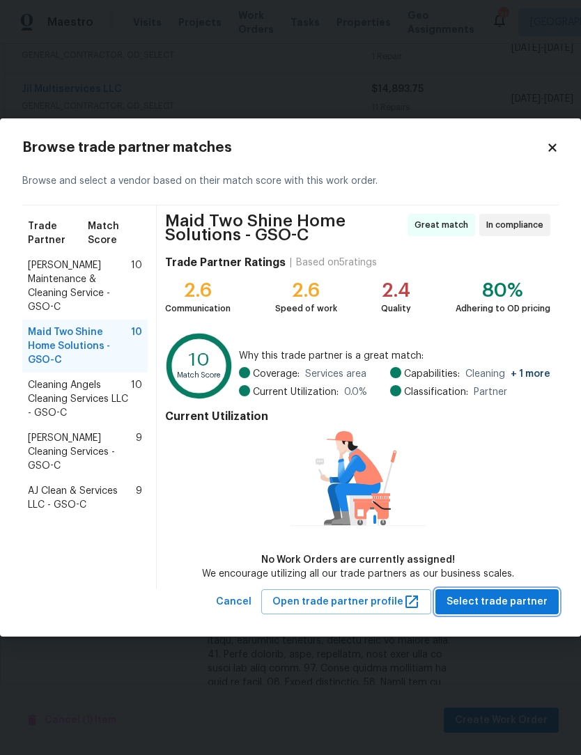
click at [523, 611] on span "Select trade partner" at bounding box center [497, 602] width 101 height 17
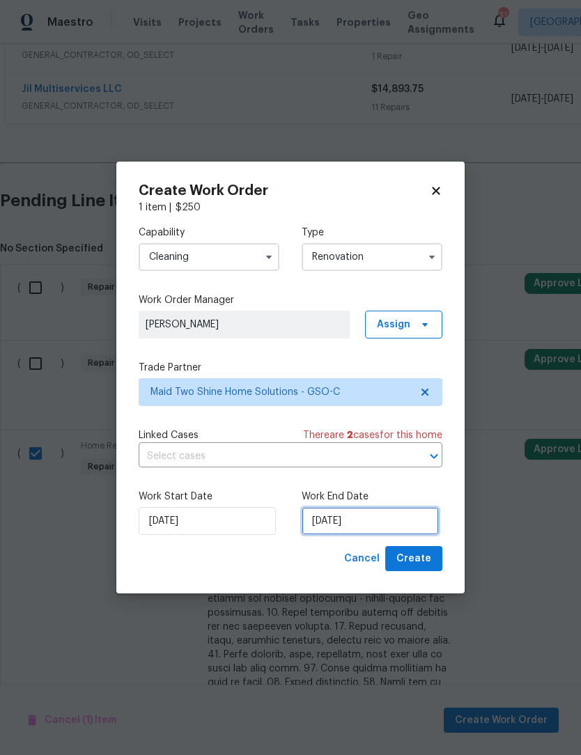
click at [364, 535] on input "[DATE]" at bounding box center [370, 521] width 137 height 28
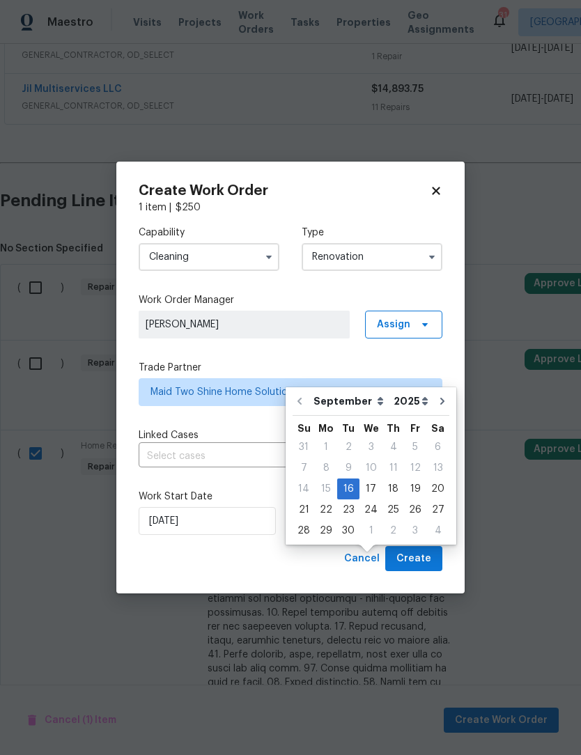
scroll to position [47, 0]
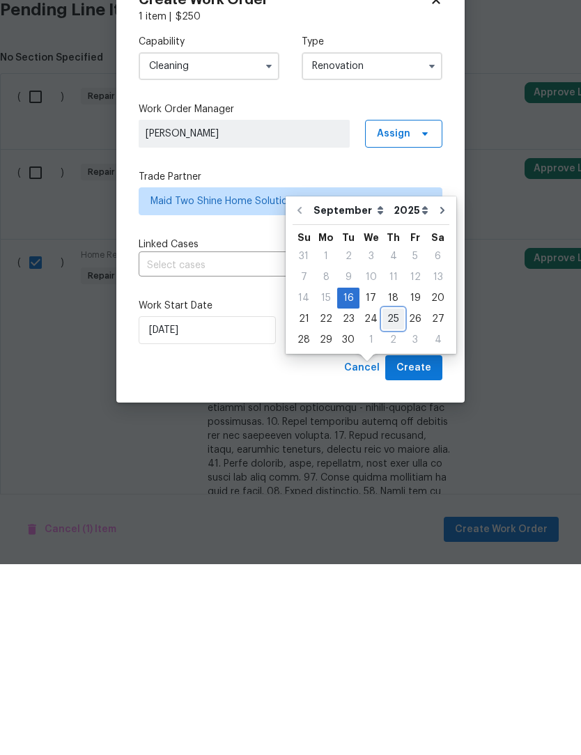
click at [394, 500] on div "25" at bounding box center [394, 510] width 22 height 20
type input "[DATE]"
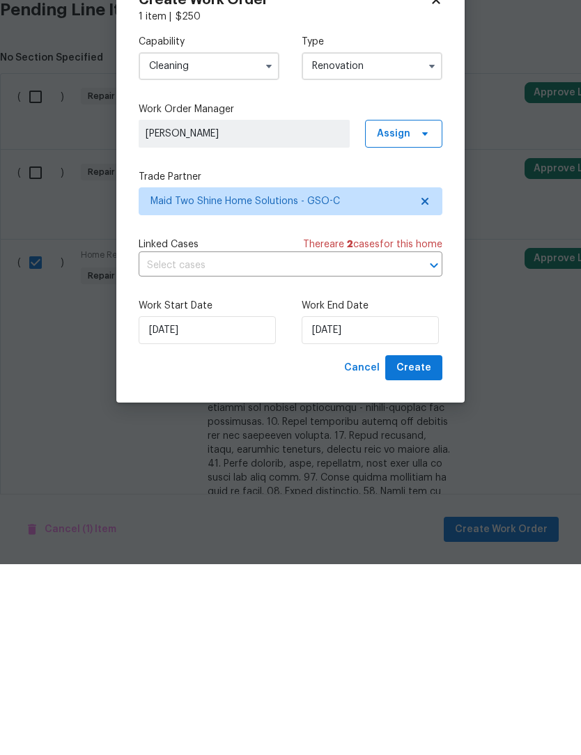
scroll to position [0, 0]
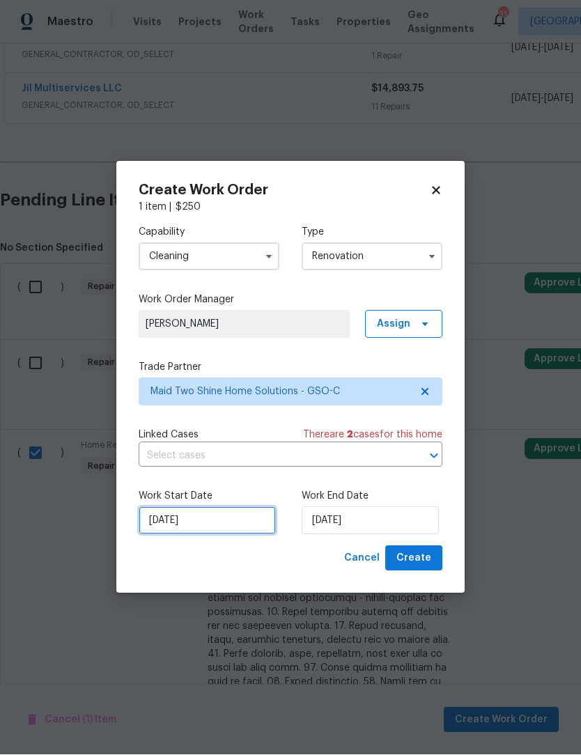
click at [234, 535] on input "[DATE]" at bounding box center [207, 521] width 137 height 28
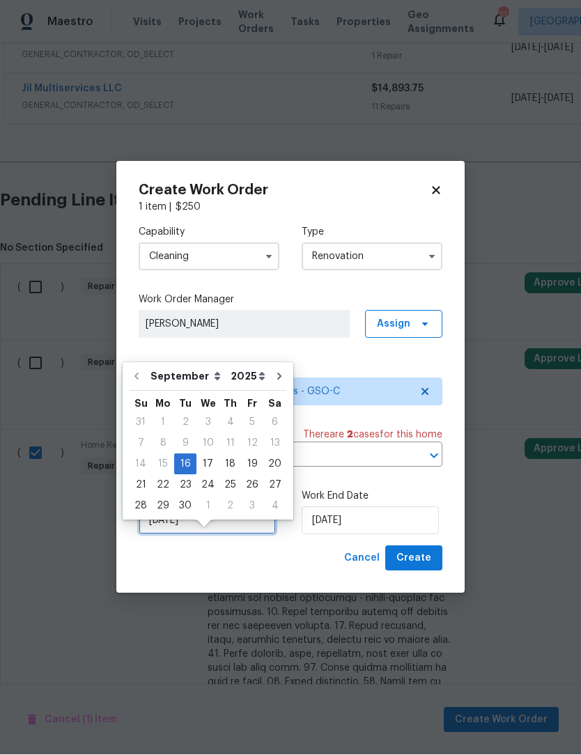
scroll to position [47, 0]
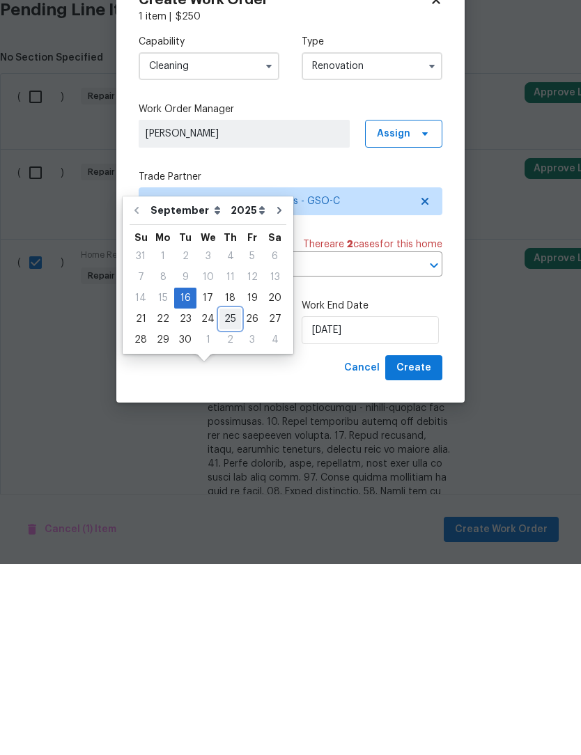
click at [224, 500] on div "25" at bounding box center [231, 510] width 22 height 20
type input "[DATE]"
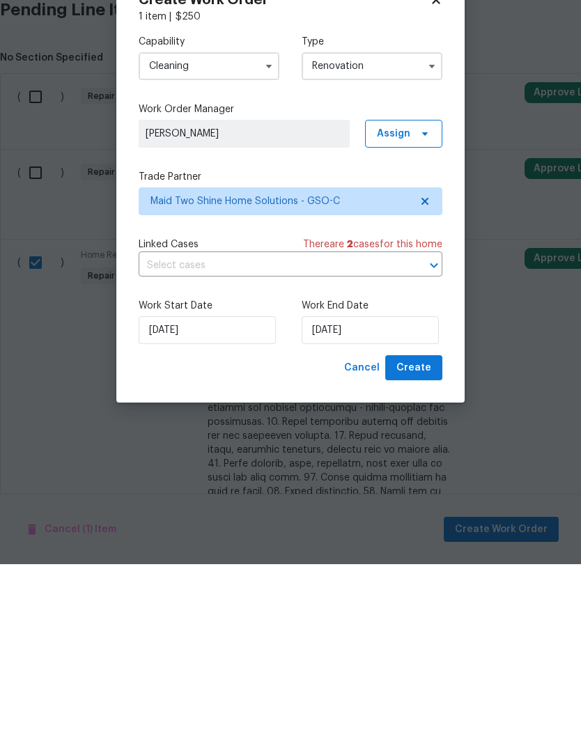
scroll to position [0, 0]
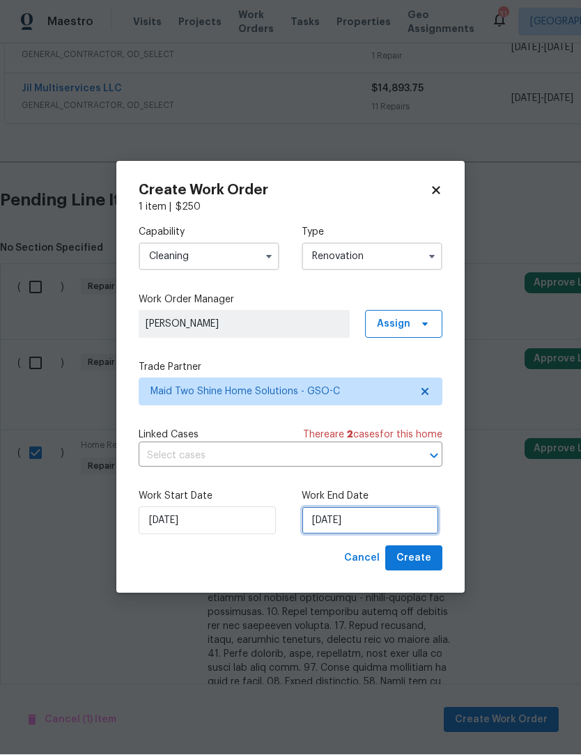
click at [356, 535] on input "[DATE]" at bounding box center [370, 521] width 137 height 28
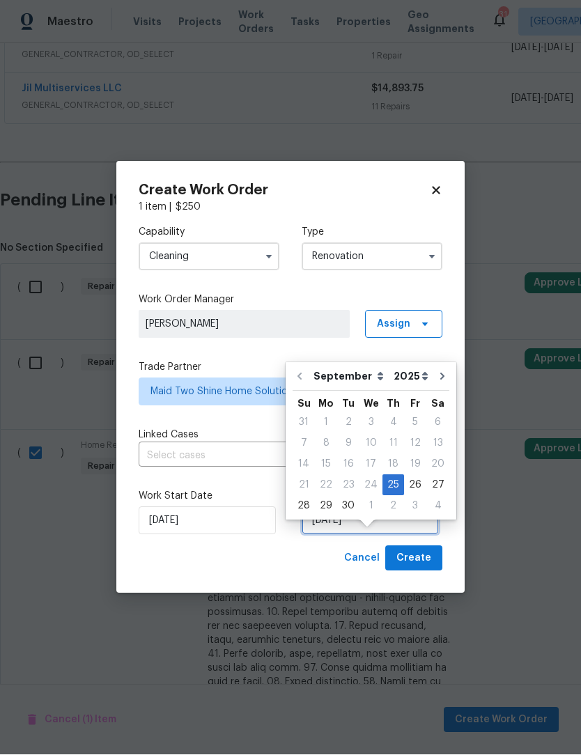
scroll to position [47, 0]
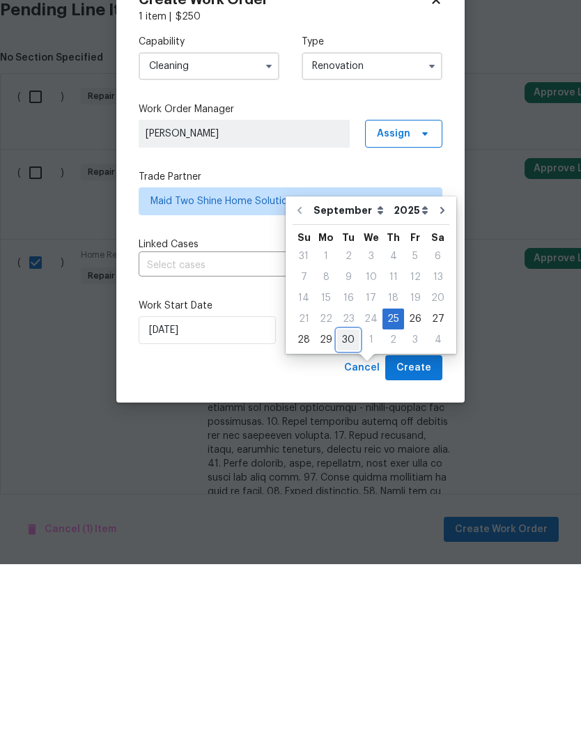
click at [346, 521] on div "30" at bounding box center [348, 531] width 22 height 20
type input "[DATE]"
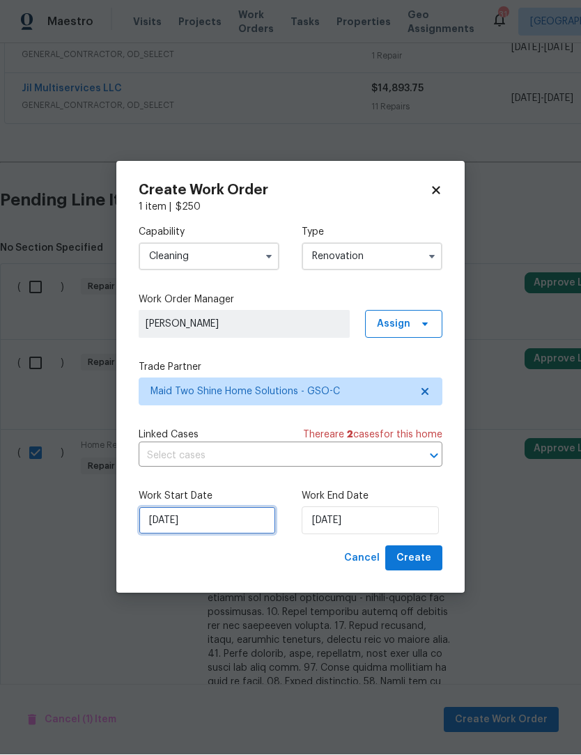
click at [222, 535] on input "[DATE]" at bounding box center [207, 521] width 137 height 28
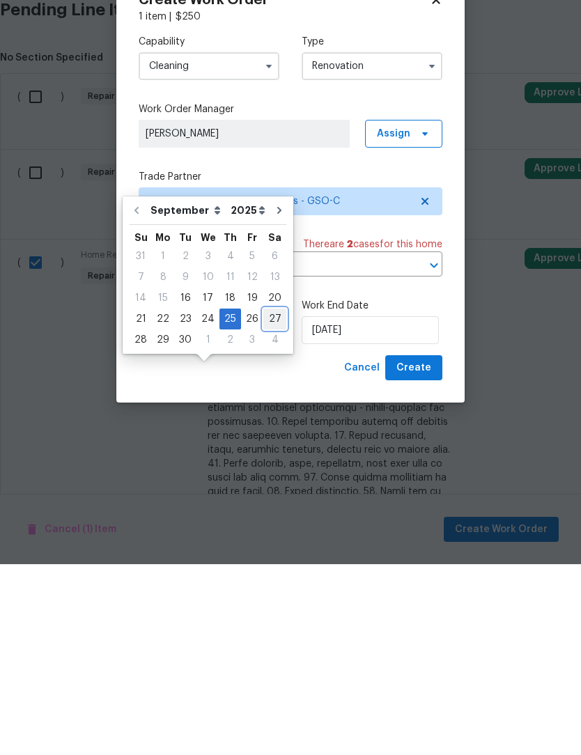
click at [268, 500] on div "27" at bounding box center [274, 510] width 23 height 20
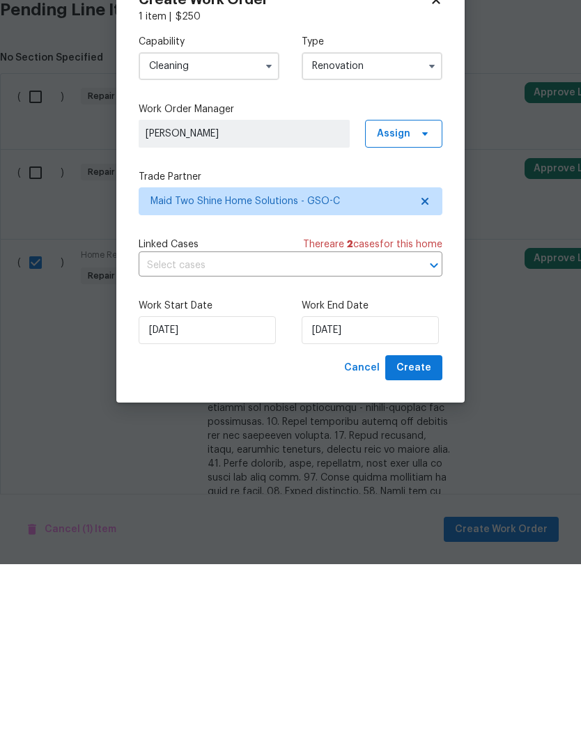
type input "[DATE]"
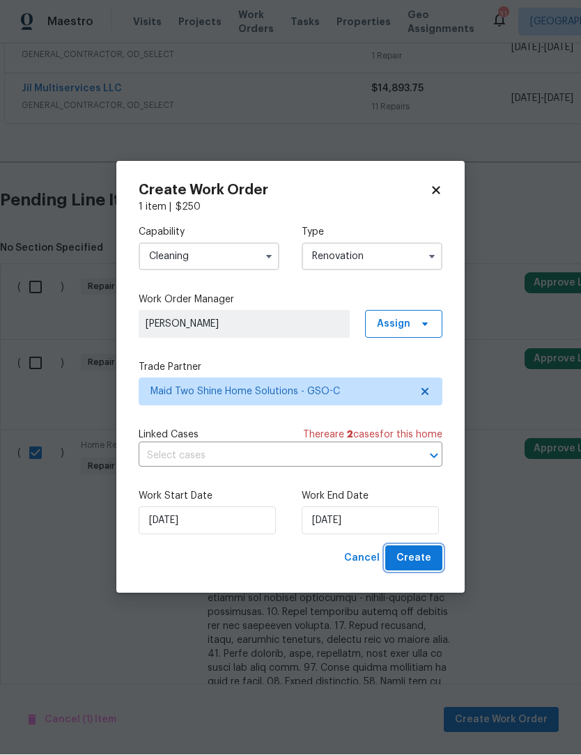
click at [430, 568] on span "Create" at bounding box center [414, 559] width 35 height 17
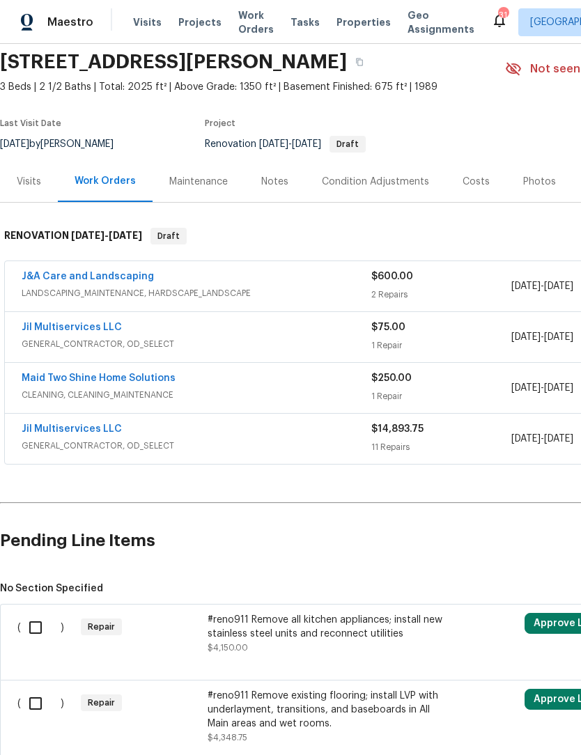
scroll to position [50, 0]
click at [128, 272] on link "J&A Care and Landscaping" at bounding box center [88, 277] width 132 height 10
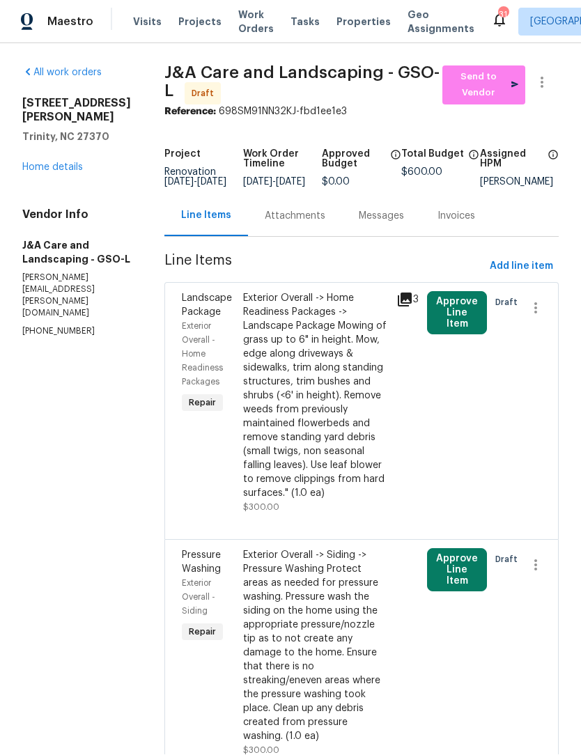
scroll to position [1, 0]
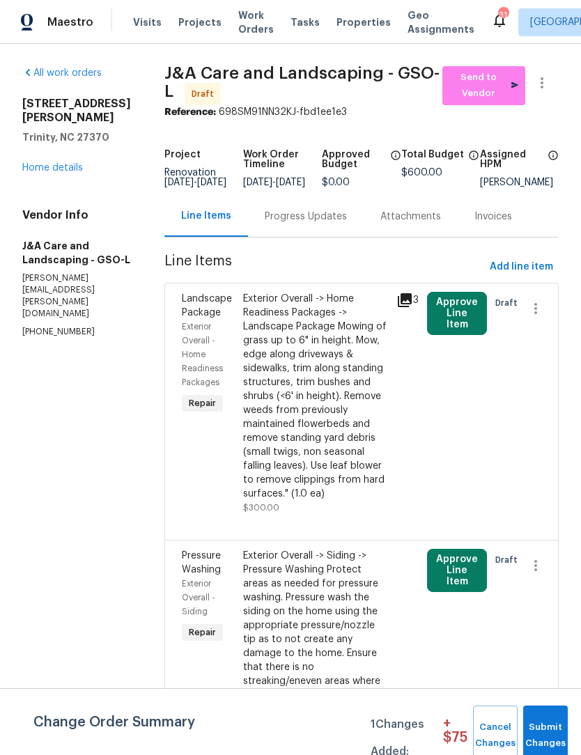
click at [329, 472] on div "Exterior Overall -> Home Readiness Packages -> Landscape Package Mowing of gras…" at bounding box center [315, 396] width 145 height 209
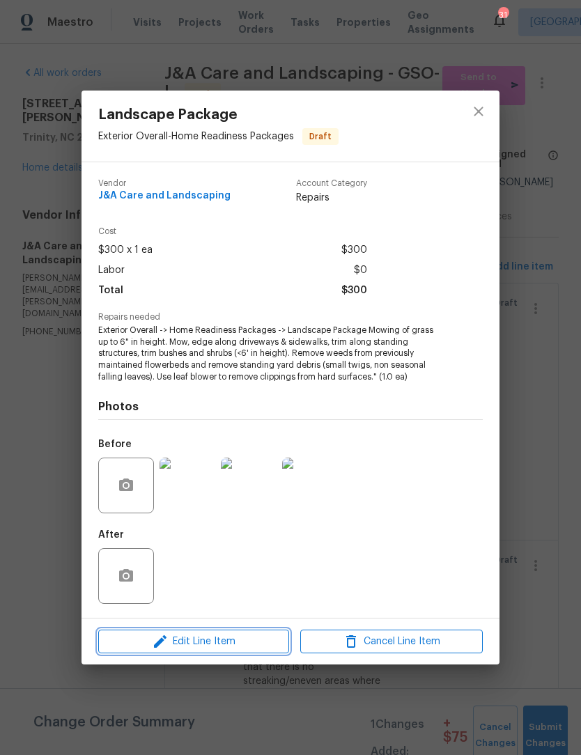
click at [255, 642] on span "Edit Line Item" at bounding box center [193, 642] width 183 height 17
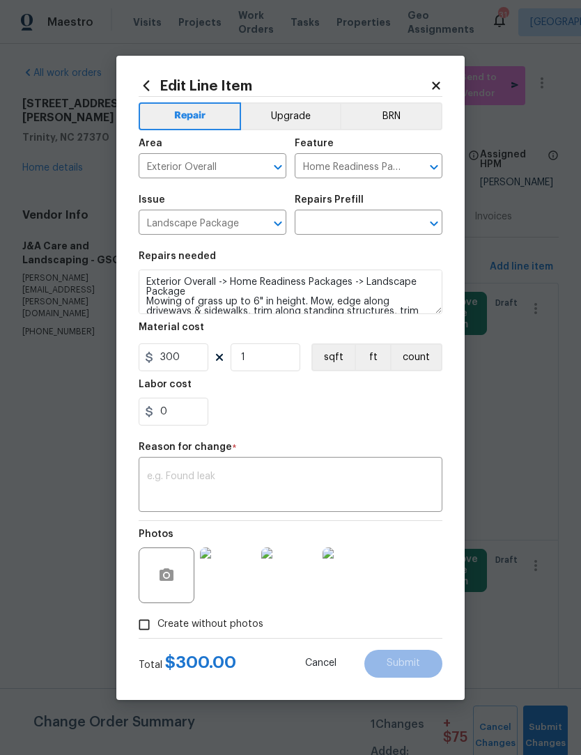
click at [360, 221] on input "text" at bounding box center [349, 224] width 109 height 22
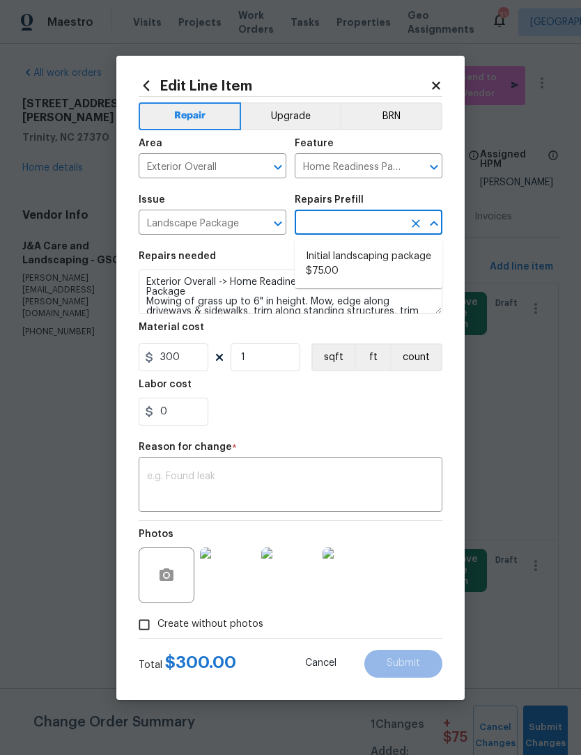
scroll to position [0, 0]
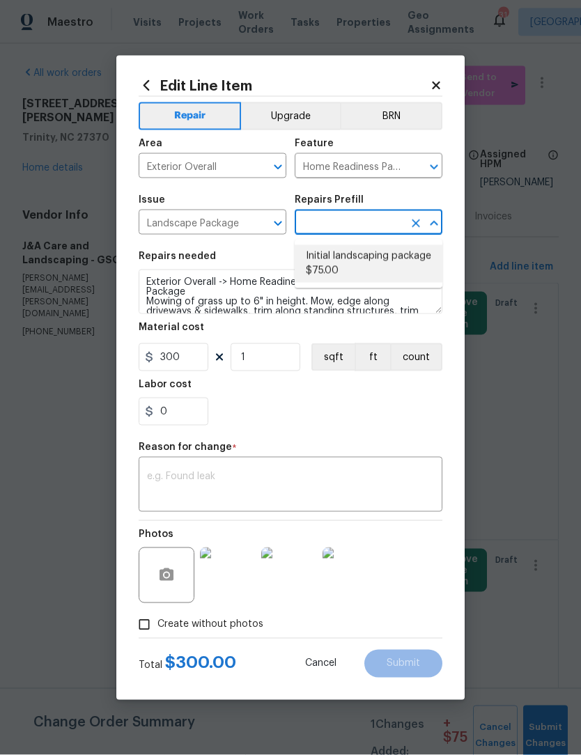
click at [381, 254] on li "Initial landscaping package $75.00" at bounding box center [369, 264] width 148 height 38
type input "Initial landscaping package $75.00"
type textarea "Mowing of grass up to 6" in height. Mow, edge along driveways & sidewalks, trim…"
type input "Initial landscaping package $75.00"
type input "75"
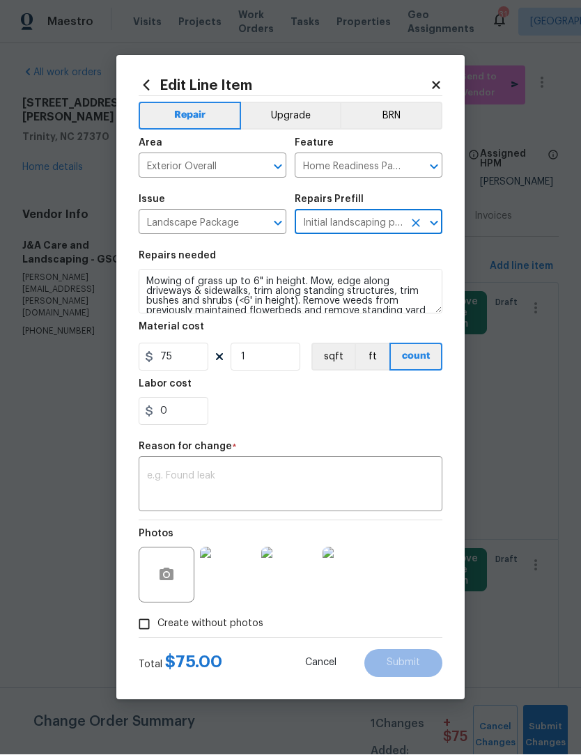
click at [187, 479] on textarea at bounding box center [290, 486] width 287 height 29
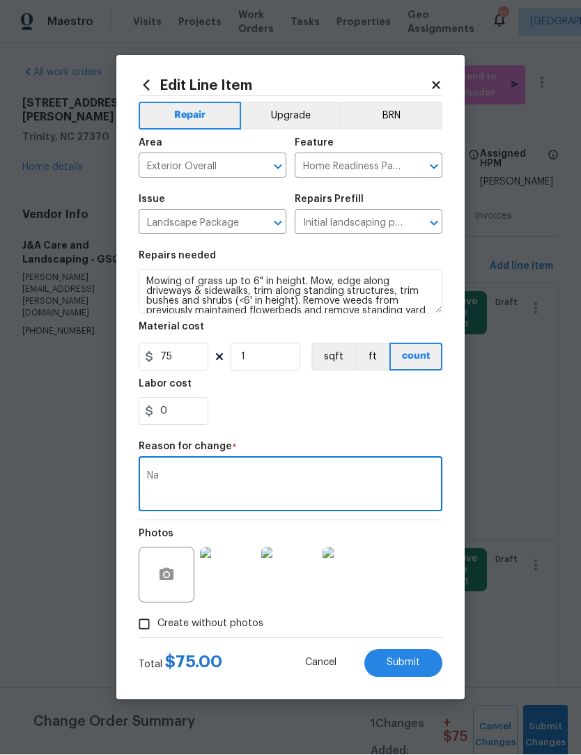
type textarea "Na"
click at [417, 658] on button "Submit" at bounding box center [403, 664] width 78 height 28
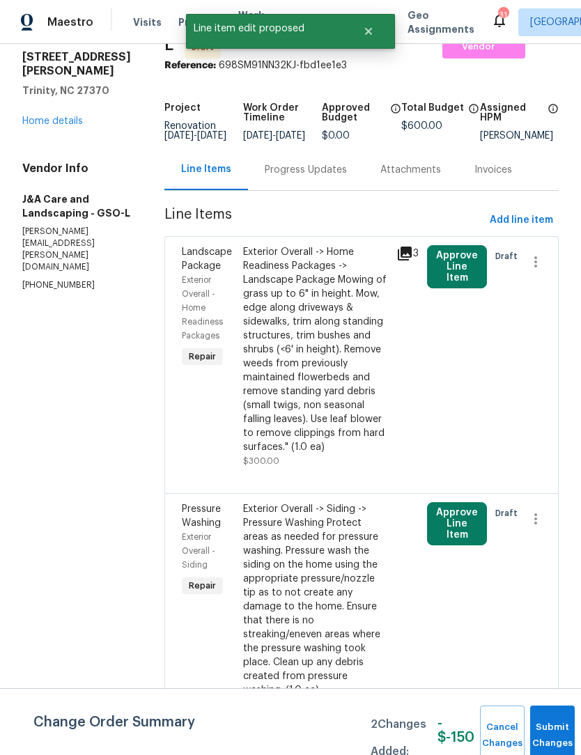
scroll to position [46, 0]
click at [67, 117] on link "Home details" at bounding box center [52, 122] width 61 height 10
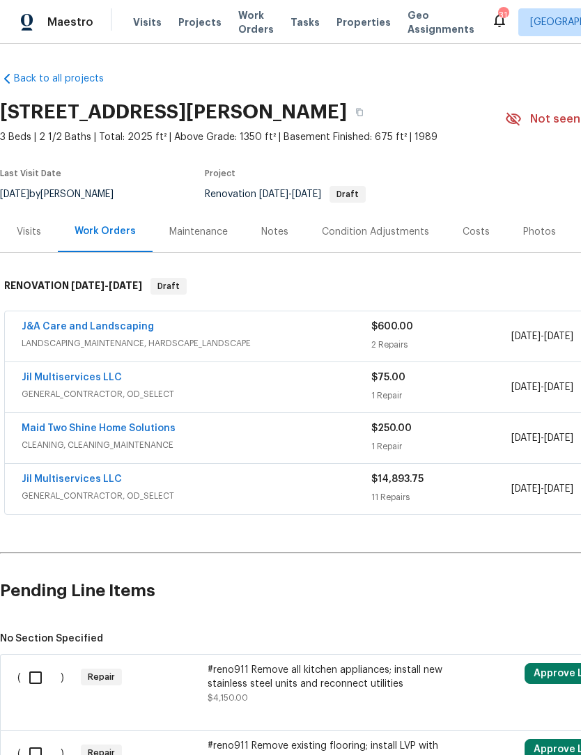
click at [54, 484] on link "Jil Multiservices LLC" at bounding box center [72, 480] width 100 height 10
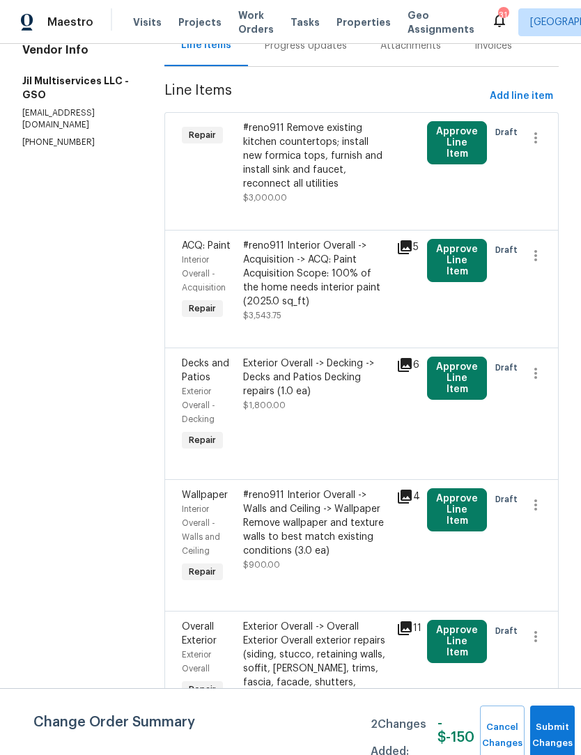
scroll to position [166, 0]
click at [318, 146] on div "#reno911 Remove existing kitchen countertops; install new formica tops, furnish…" at bounding box center [315, 156] width 145 height 70
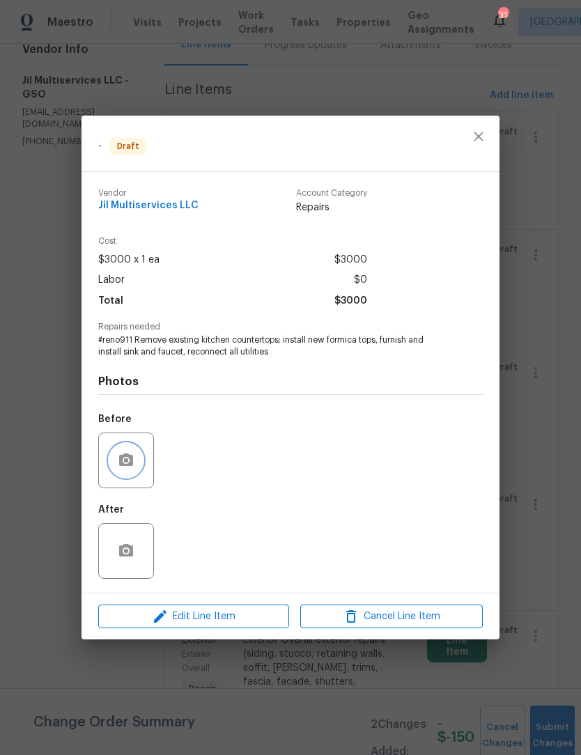
click at [123, 452] on button "button" at bounding box center [125, 460] width 33 height 33
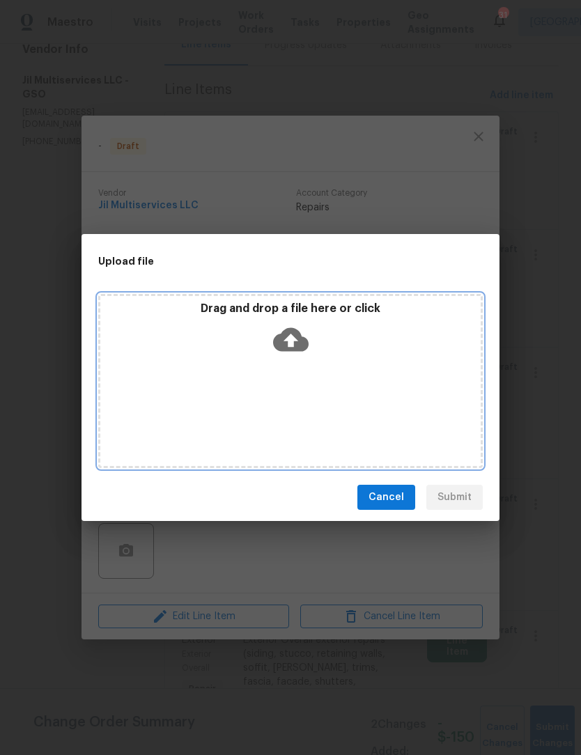
click at [351, 399] on div "Drag and drop a file here or click" at bounding box center [290, 381] width 385 height 174
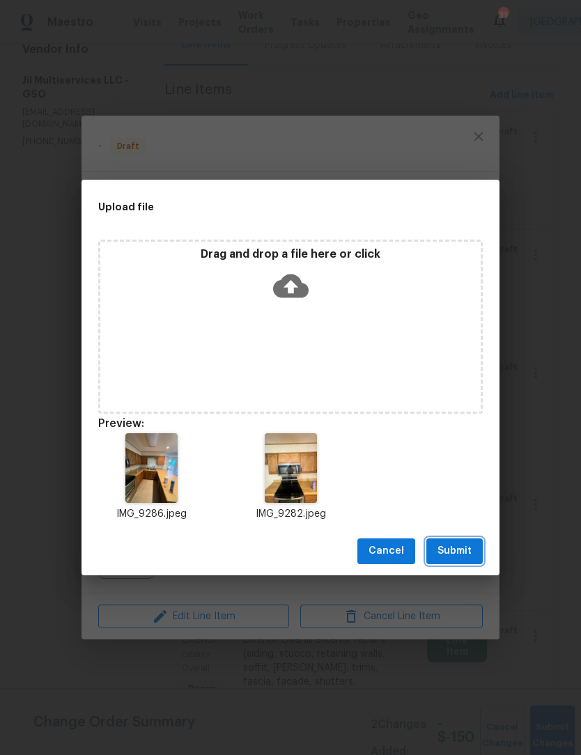
click at [469, 546] on span "Submit" at bounding box center [455, 551] width 34 height 17
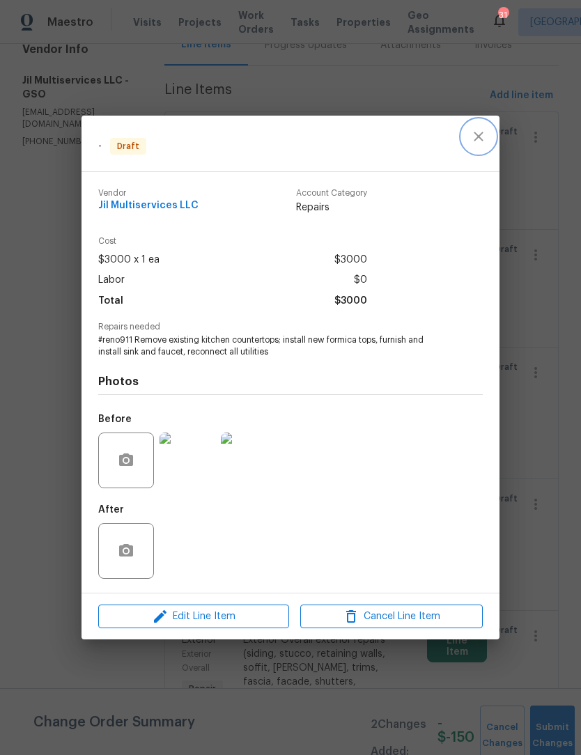
click at [484, 125] on button "close" at bounding box center [478, 136] width 33 height 33
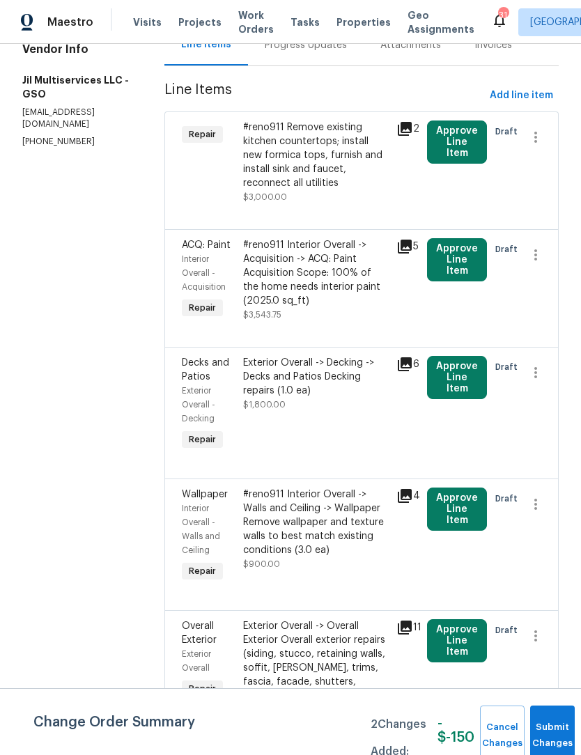
click at [348, 282] on div "#reno911 Interior Overall -> Acquisition -> ACQ: Paint Acquisition Scope: 100% …" at bounding box center [315, 273] width 145 height 70
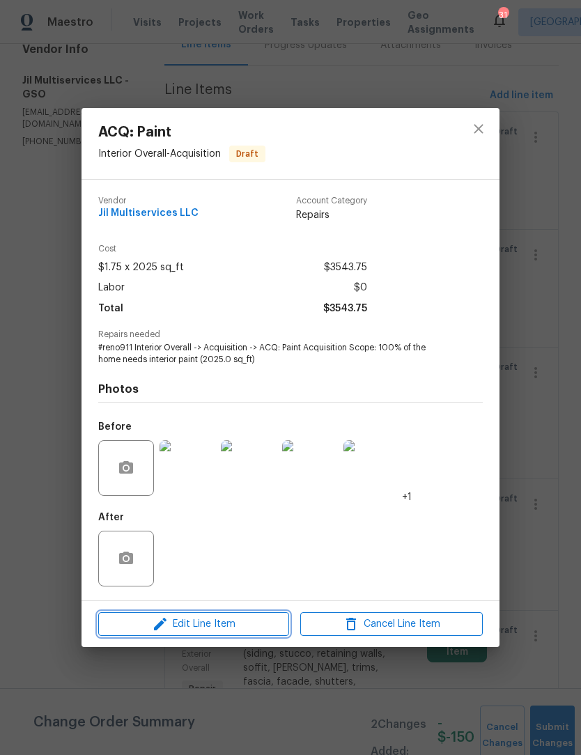
click at [237, 628] on span "Edit Line Item" at bounding box center [193, 624] width 183 height 17
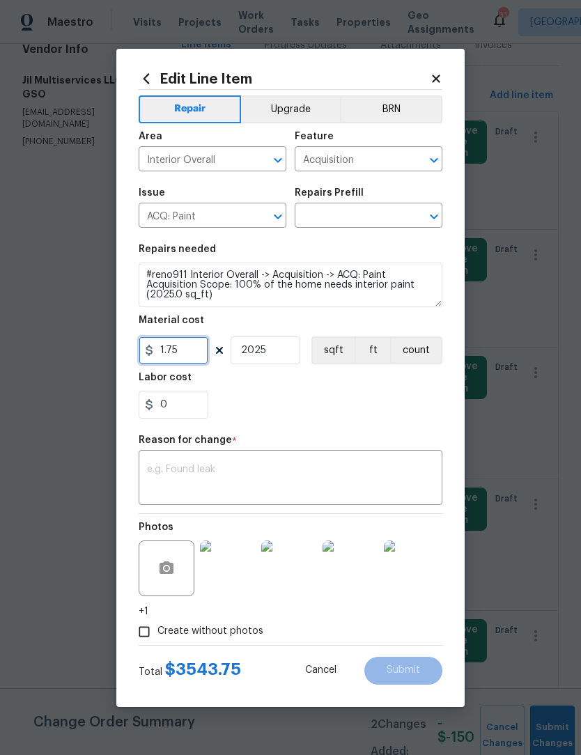
click at [187, 350] on input "1.75" at bounding box center [174, 351] width 70 height 28
type input "1.55"
click at [346, 208] on input "text" at bounding box center [349, 217] width 109 height 22
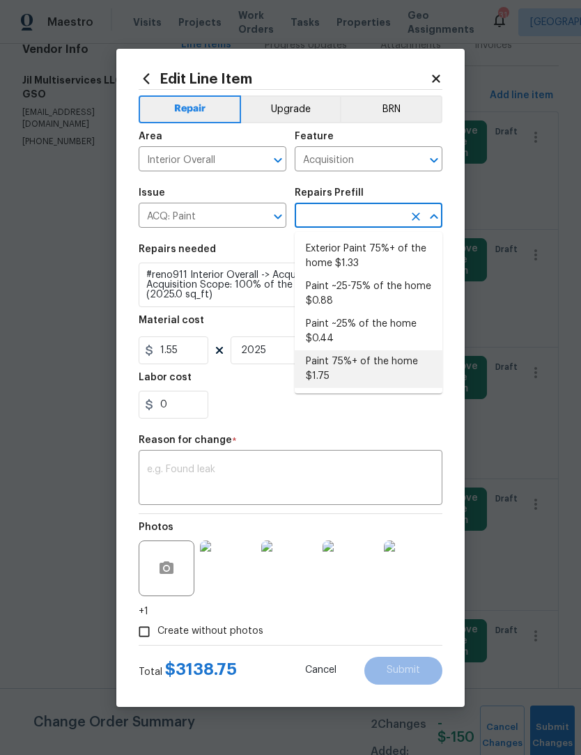
click at [370, 369] on li "Paint 75%+ of the home $1.75" at bounding box center [369, 370] width 148 height 38
type input "Paint 75%+ of the home $1.75"
type textarea "Acquisition Scope: 75%+ of the home will likely require interior paint"
type input "Paint 75%+ of the home $1.75"
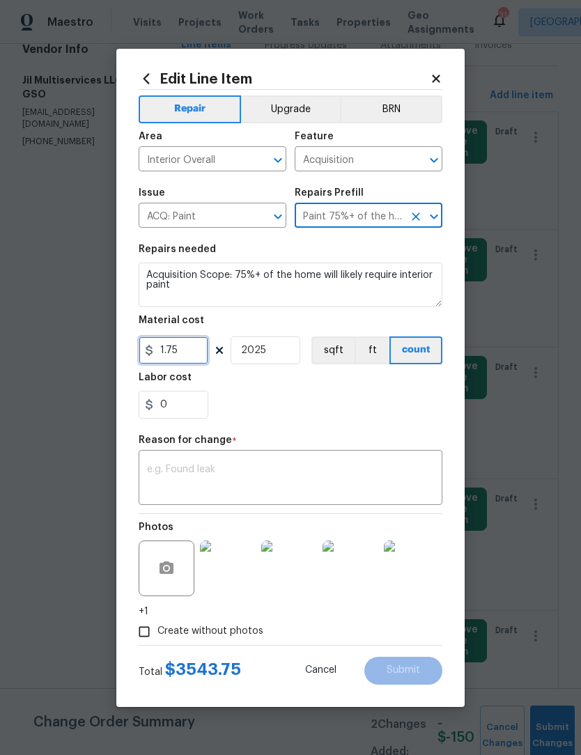
click at [192, 345] on input "1.75" at bounding box center [174, 351] width 70 height 28
click at [204, 354] on input "1.75" at bounding box center [174, 351] width 70 height 28
type input "1.55"
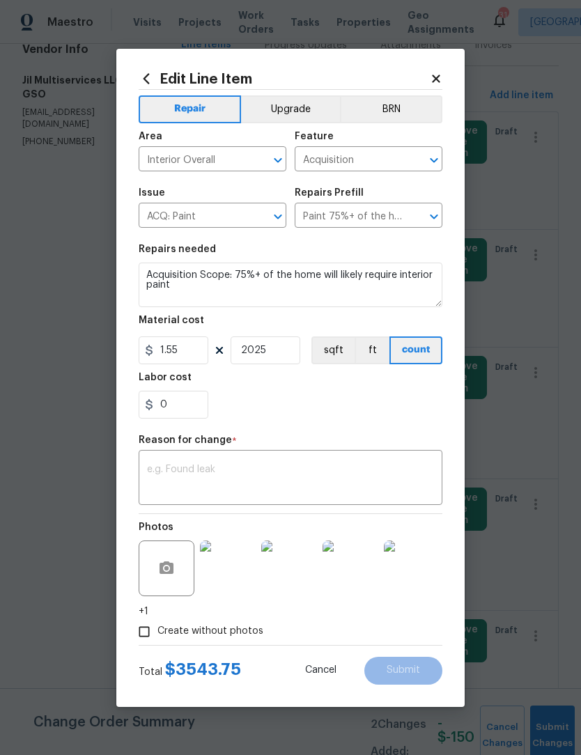
click at [211, 284] on textarea "Acquisition Scope: 75%+ of the home will likely require interior paint" at bounding box center [291, 285] width 304 height 45
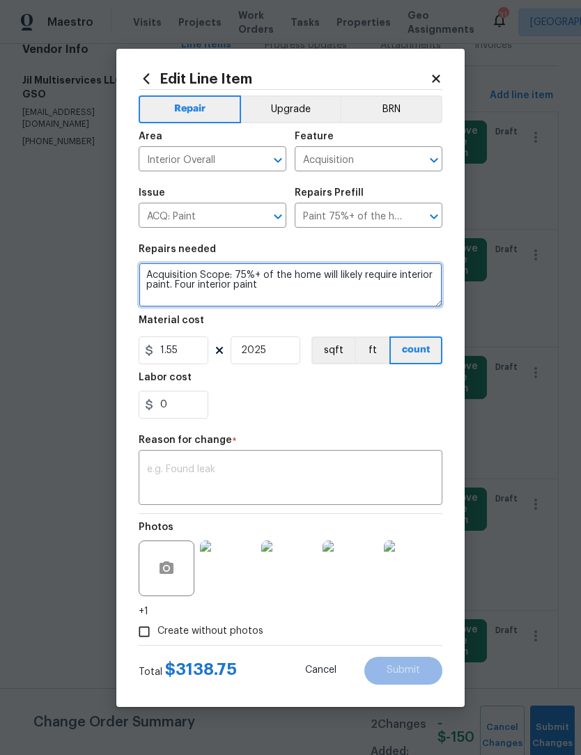
click at [203, 273] on textarea "Acquisition Scope: 75%+ of the home will likely require interior paint. Four in…" at bounding box center [291, 285] width 304 height 45
click at [192, 289] on textarea "Acquisition Scope: 75%+ of the home will likely require interior paint. Four in…" at bounding box center [291, 285] width 304 height 45
click at [274, 275] on textarea "Acquisition Scope: 75%+ of the home will likely require interior paint. Full in…" at bounding box center [291, 285] width 304 height 45
click at [277, 295] on textarea "Acquisition Scope: 75%+ of the home will likely require interior paint. Full in…" at bounding box center [291, 285] width 304 height 45
type textarea "Acquisition Scope: 75%+ of the home will likely require interior paint. Full in…"
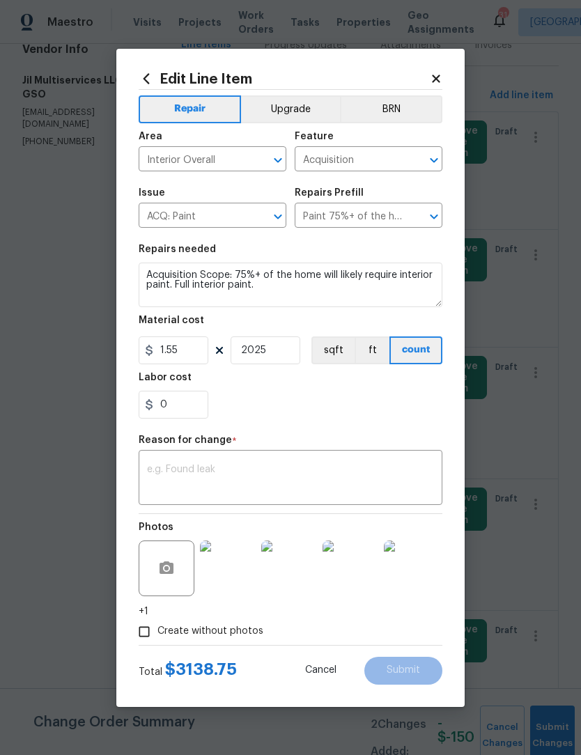
click at [168, 470] on textarea at bounding box center [290, 479] width 287 height 29
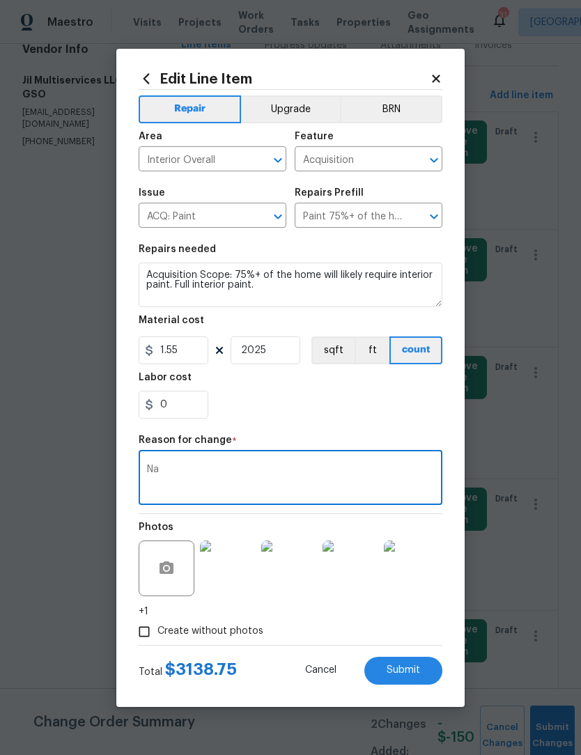
type textarea "Na"
click at [407, 675] on span "Submit" at bounding box center [403, 671] width 33 height 10
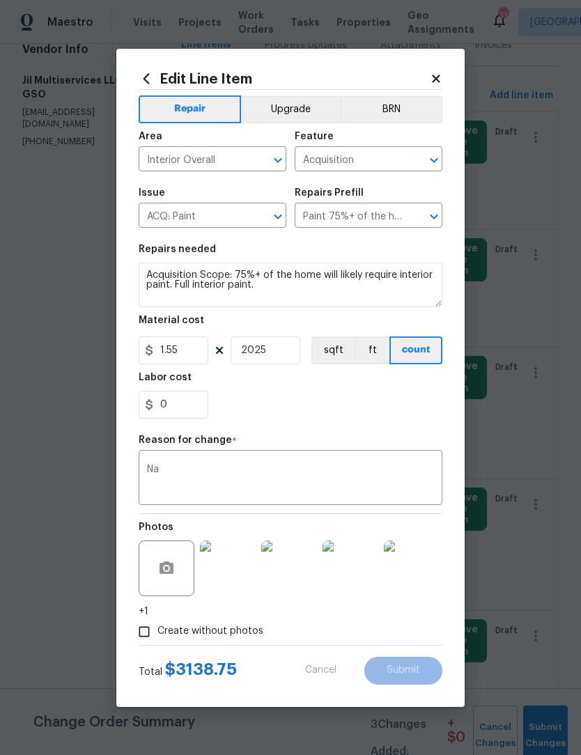
type textarea "#reno911 Interior Overall -> Acquisition -> ACQ: Paint Acquisition Scope: 100% …"
type input "1.75"
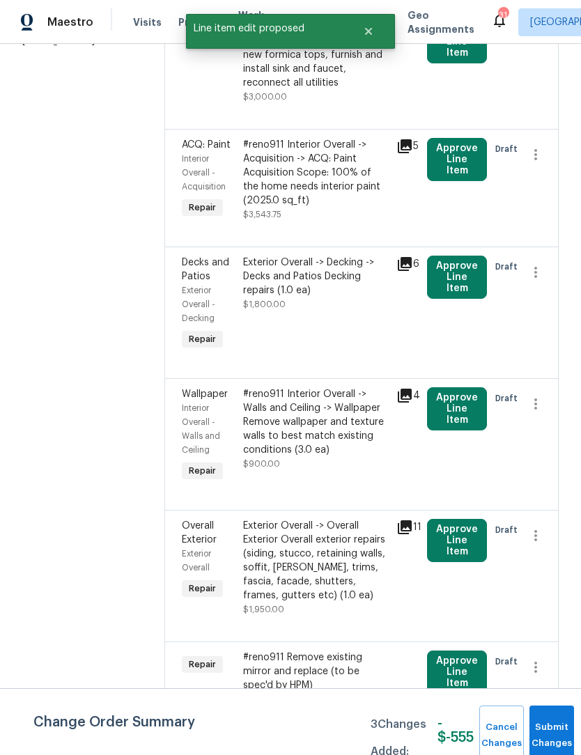
scroll to position [267, 0]
click at [344, 297] on div "Exterior Overall -> Decking -> Decks and Patios Decking repairs (1.0 ea)" at bounding box center [315, 276] width 145 height 42
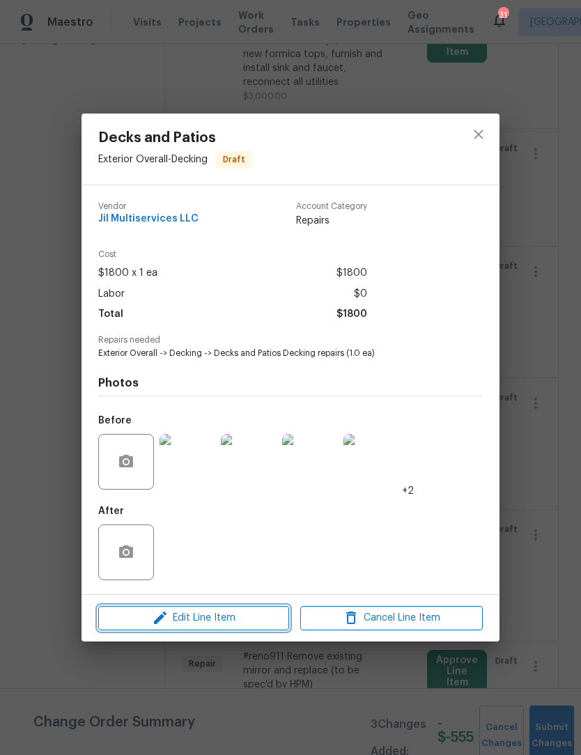
click at [220, 627] on span "Edit Line Item" at bounding box center [193, 618] width 183 height 17
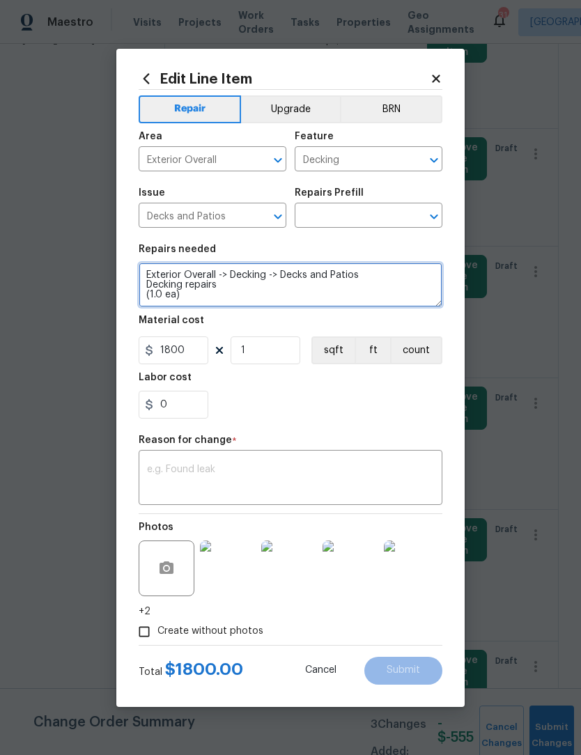
click at [205, 293] on textarea "Exterior Overall -> Decking -> Decks and Patios Decking repairs (1.0 ea)" at bounding box center [291, 285] width 304 height 45
type textarea "Exterior"
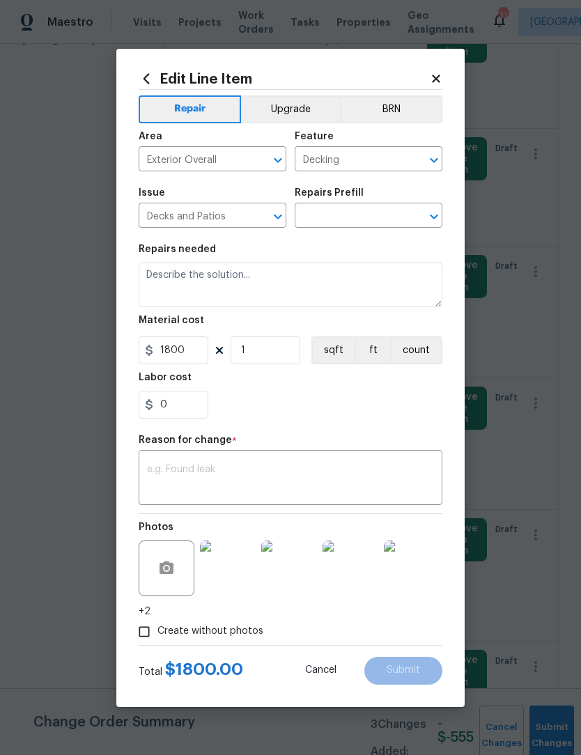
click at [324, 214] on input "text" at bounding box center [349, 217] width 109 height 22
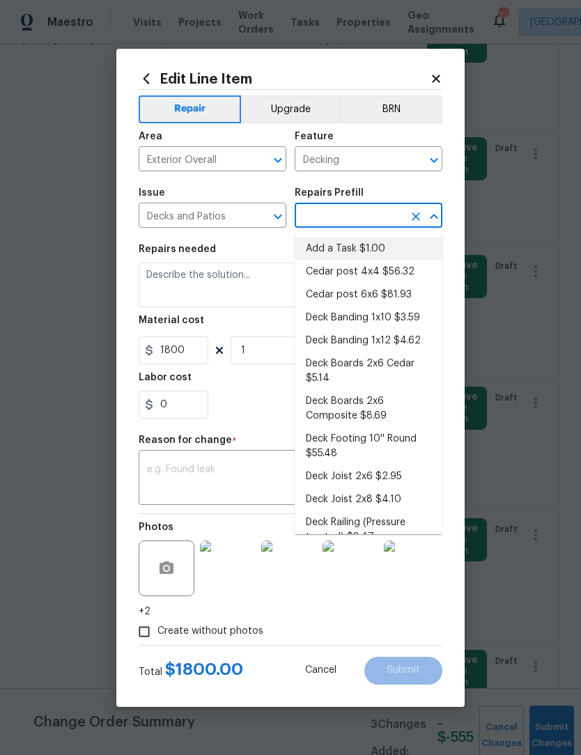
click at [372, 248] on li "Add a Task $1.00" at bounding box center [369, 249] width 148 height 23
type input "Add a Task $1.00"
type input "Deck"
type textarea "HPM to detail"
type input "Add a Task $1.00"
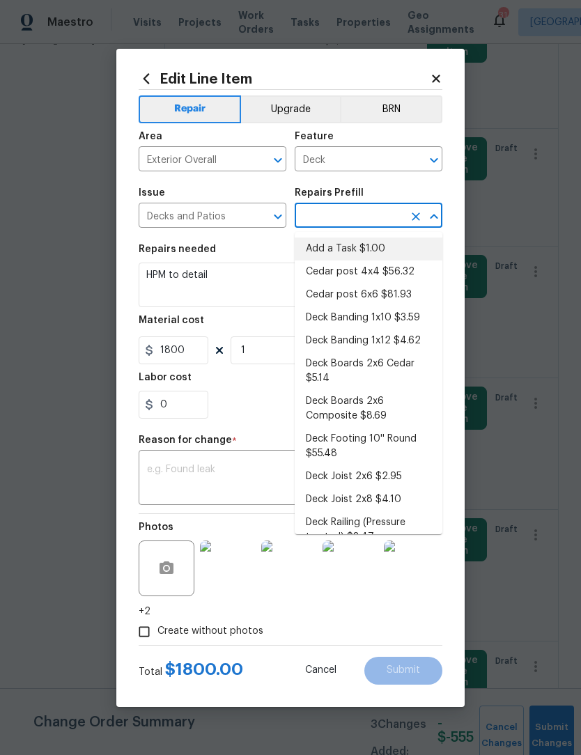
type input "1"
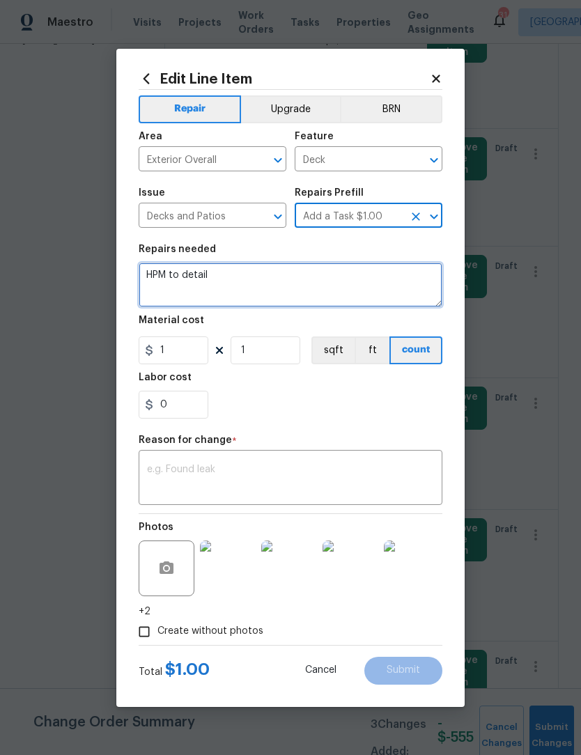
click at [237, 279] on textarea "HPM to detail" at bounding box center [291, 285] width 304 height 45
type textarea "H"
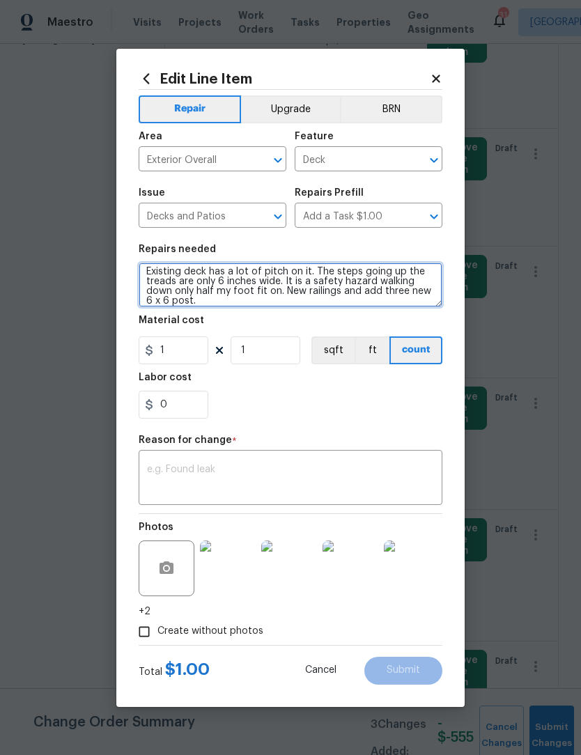
scroll to position [3, 0]
type textarea "Existing deck has a lot of pitch on it. The steps going up the treads are only …"
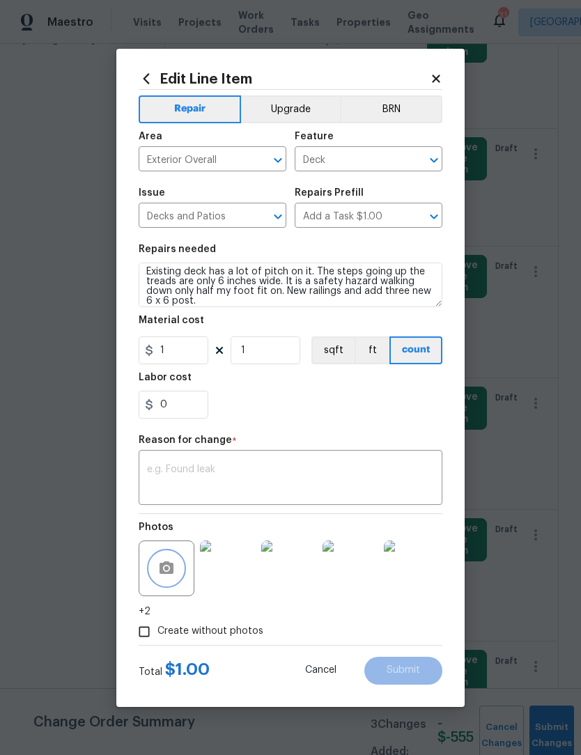
click at [178, 567] on button "button" at bounding box center [166, 568] width 33 height 33
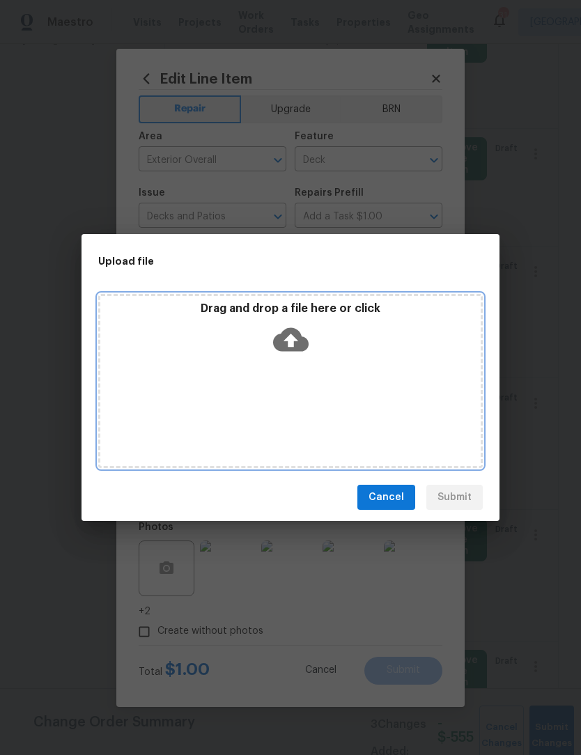
click at [327, 425] on div "Drag and drop a file here or click" at bounding box center [290, 381] width 385 height 174
